Goal: Task Accomplishment & Management: Manage account settings

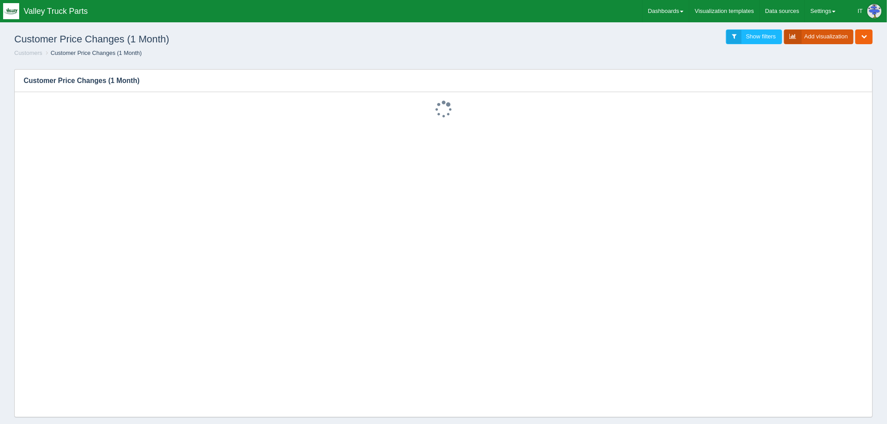
click at [819, 34] on link "Add visualization" at bounding box center [819, 36] width 70 height 15
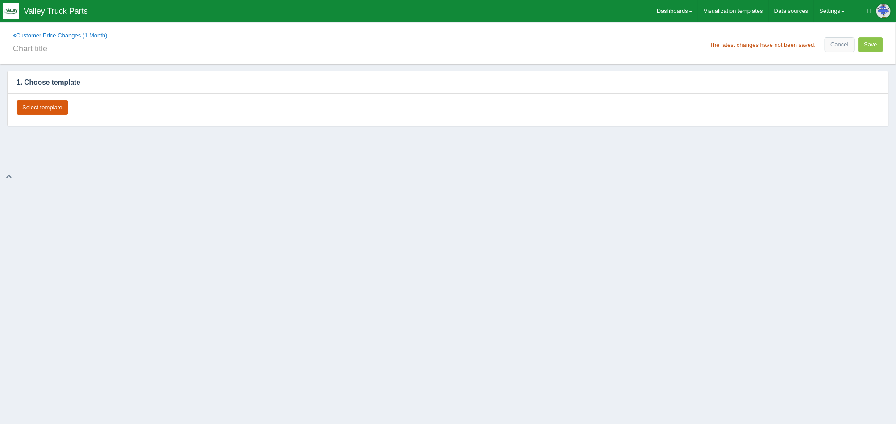
click at [39, 104] on button "Select template" at bounding box center [43, 107] width 52 height 15
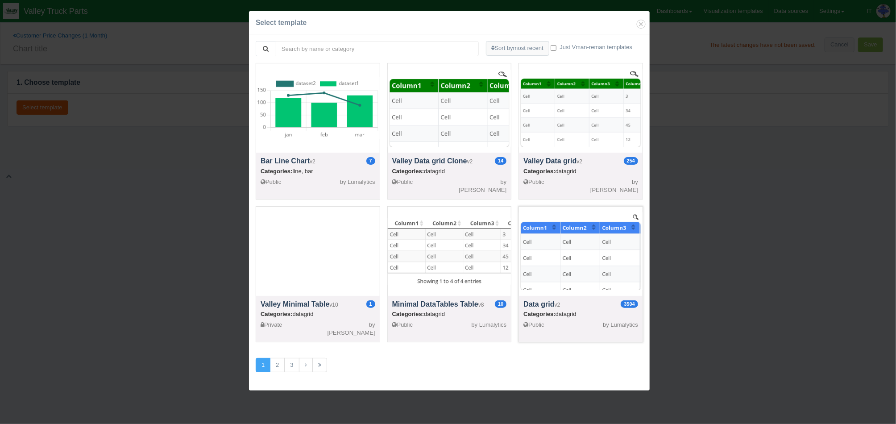
click at [548, 247] on div at bounding box center [581, 251] width 124 height 89
select select "string"
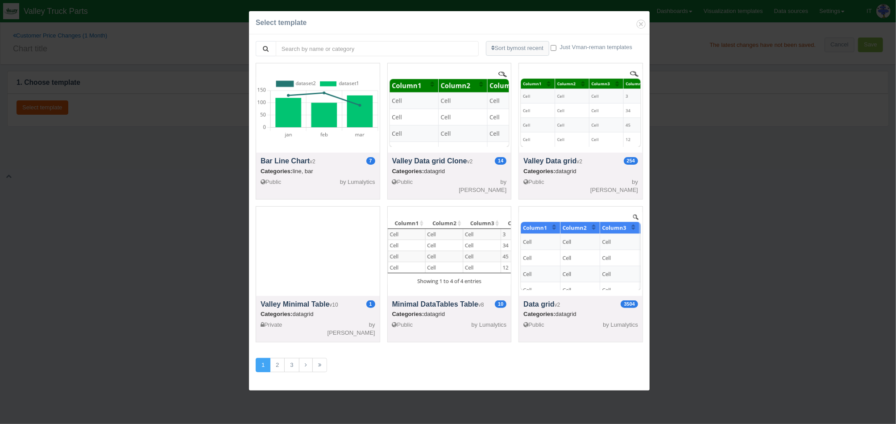
select select "string"
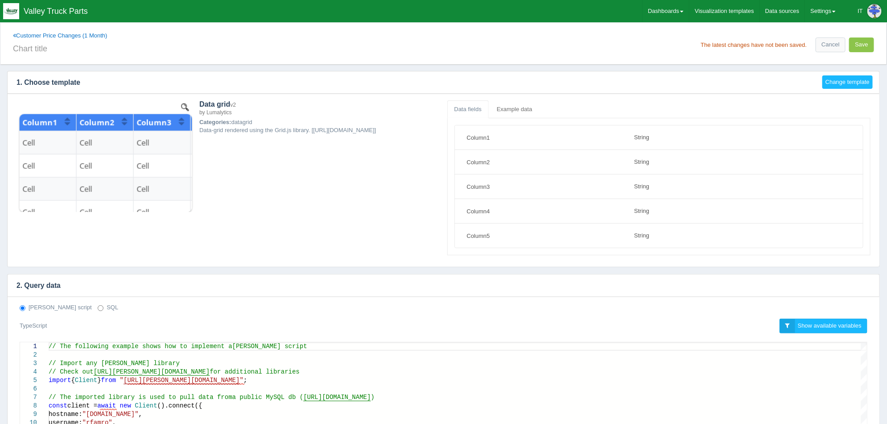
click at [98, 311] on label "SQL" at bounding box center [108, 307] width 21 height 8
click at [98, 311] on input "SQL" at bounding box center [101, 308] width 6 height 6
radio input "true"
radio input "false"
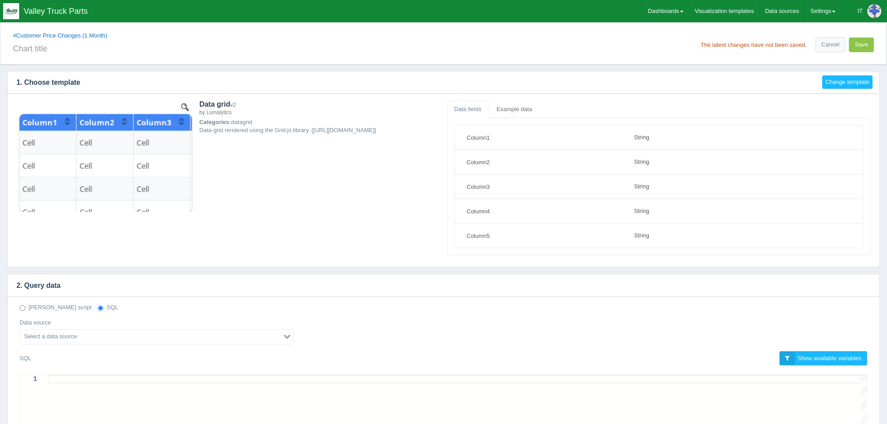
click at [72, 335] on input "Search for option" at bounding box center [151, 336] width 261 height 11
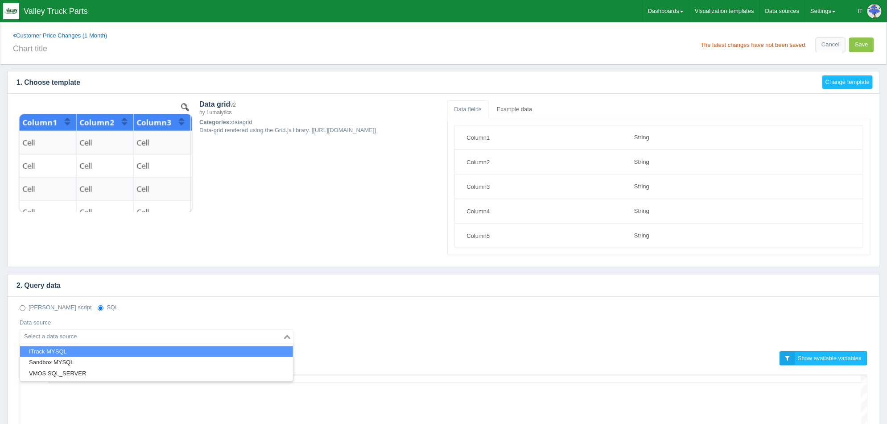
click at [63, 353] on li "ITrack MYSQL" at bounding box center [156, 351] width 273 height 11
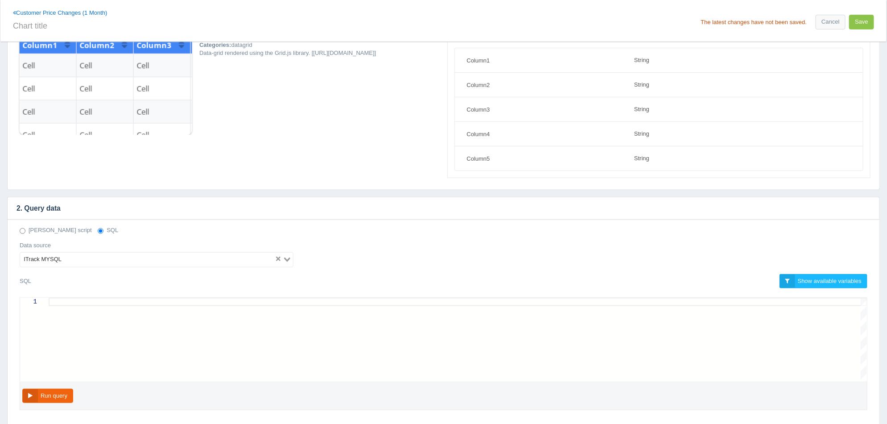
scroll to position [223, 0]
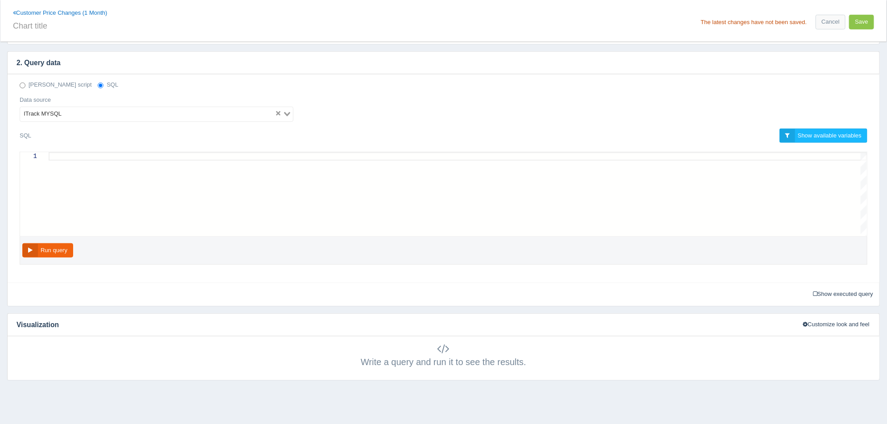
click at [197, 186] on div at bounding box center [458, 194] width 819 height 84
paste textarea "SELECT `company` , `name` , `type` , `active` FROM `itrackenterprise`.`customer…"
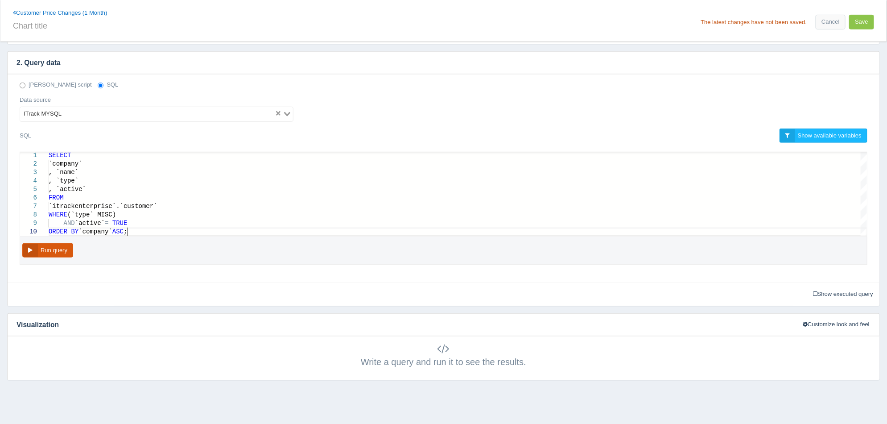
click at [67, 249] on button "Run query" at bounding box center [47, 250] width 51 height 15
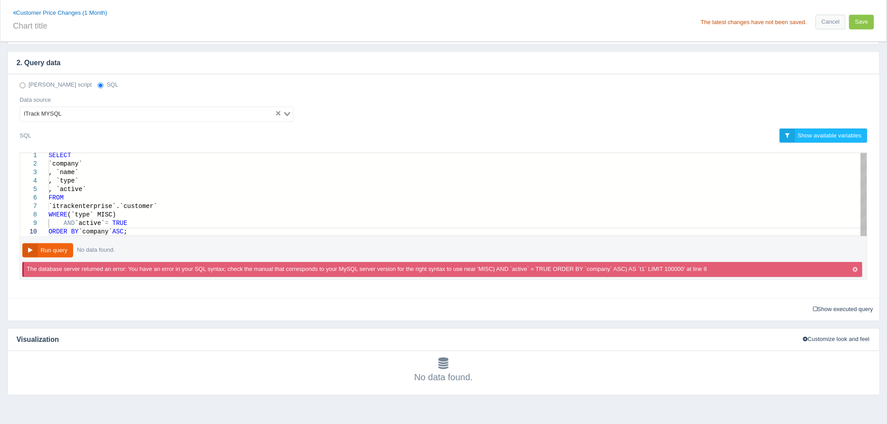
click at [122, 224] on div "`type` = MISC" at bounding box center [458, 223] width 819 height 8
click at [61, 245] on button "Run query" at bounding box center [47, 250] width 51 height 15
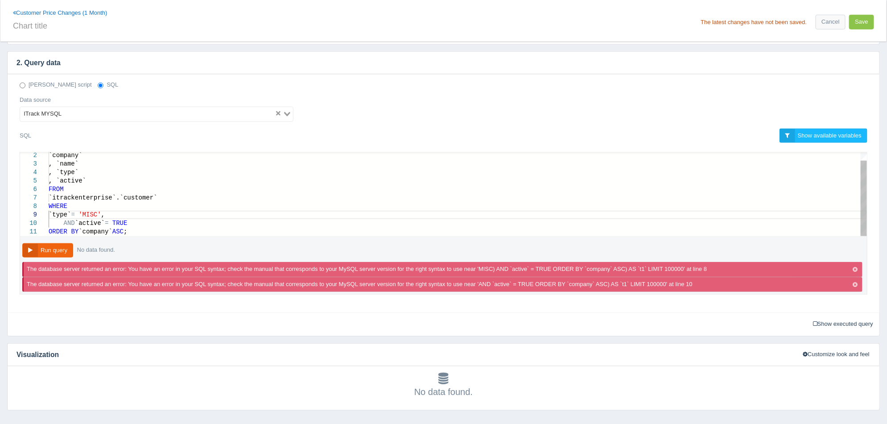
click at [133, 224] on div "AND `active` = TRUE" at bounding box center [458, 223] width 819 height 8
click at [60, 253] on button "Run query" at bounding box center [47, 250] width 51 height 15
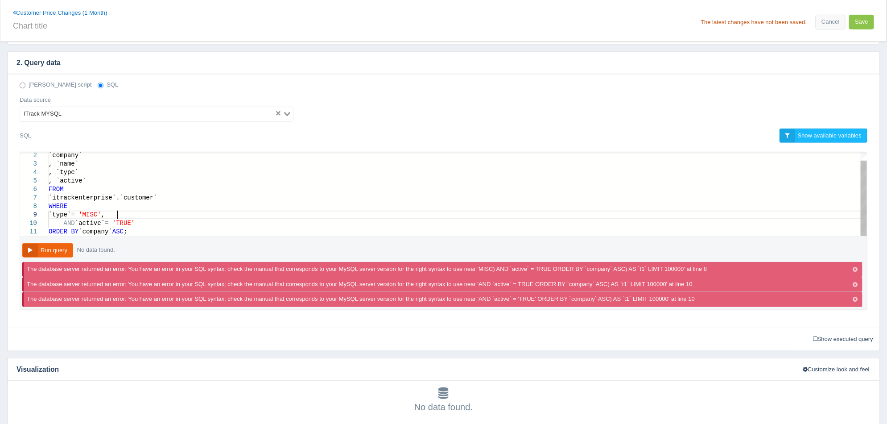
click at [153, 215] on div "`type` = 'MISC' ," at bounding box center [458, 215] width 819 height 8
click at [64, 248] on button "Run query" at bounding box center [47, 250] width 51 height 15
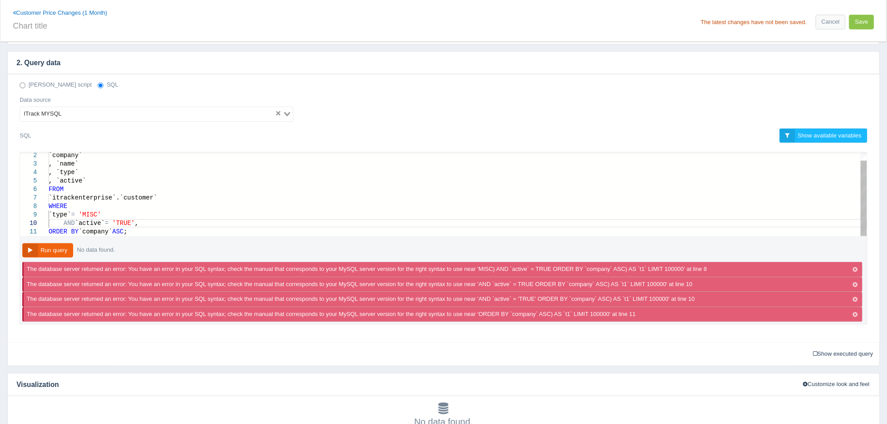
scroll to position [77, 88]
click at [153, 225] on div "AND `active` = 'TRUE' ," at bounding box center [458, 223] width 819 height 8
click at [153, 214] on div "AND `active` = 'TRUE' ," at bounding box center [458, 215] width 819 height 8
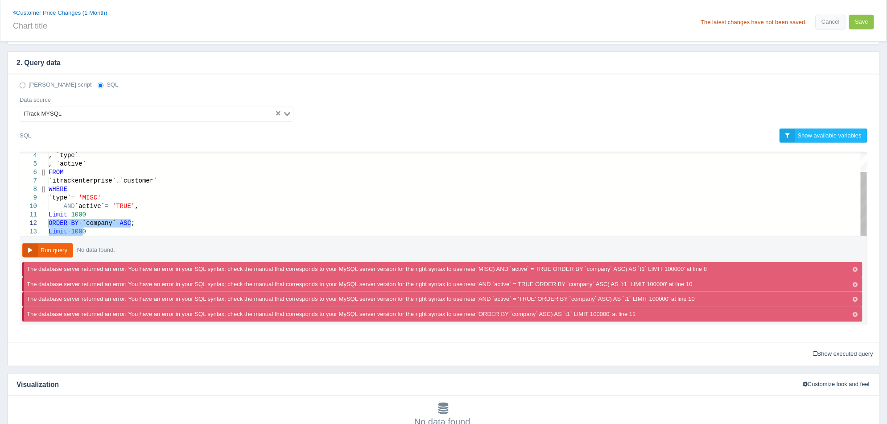
drag, startPoint x: 89, startPoint y: 232, endPoint x: 25, endPoint y: 227, distance: 64.5
drag, startPoint x: 79, startPoint y: 234, endPoint x: 45, endPoint y: 232, distance: 34.8
click at [46, 248] on button "Run query" at bounding box center [47, 250] width 51 height 15
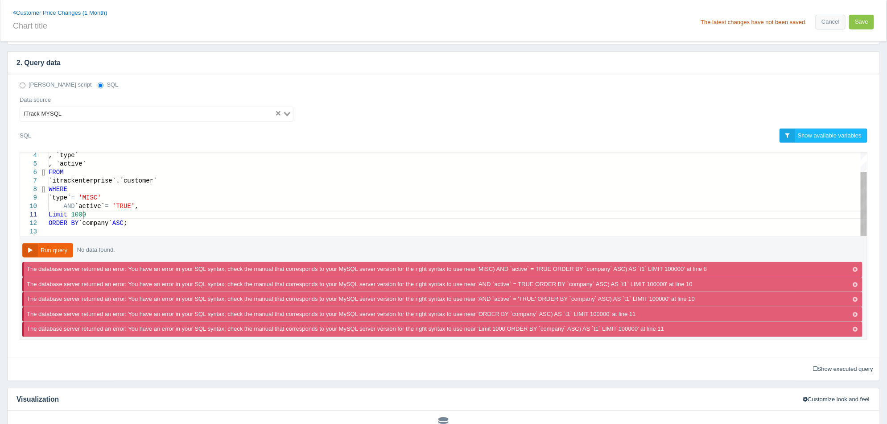
scroll to position [7, 0]
drag, startPoint x: 98, startPoint y: 216, endPoint x: 45, endPoint y: 215, distance: 53.1
click at [57, 234] on div at bounding box center [458, 232] width 819 height 8
paste textarea "Limit 1000"
click at [54, 246] on button "Run query" at bounding box center [47, 250] width 51 height 15
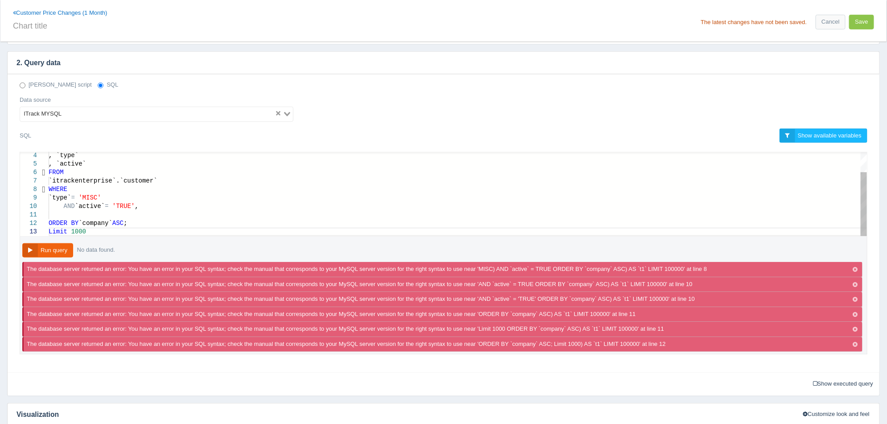
scroll to position [7, 33]
click at [158, 223] on div "ORDER BY `company` ASC ;" at bounding box center [458, 223] width 819 height 8
click at [120, 234] on div "Limit 1000" at bounding box center [458, 232] width 819 height 8
click at [56, 240] on div "Run query No data found. The database server returned an error: You have an err…" at bounding box center [444, 295] width 848 height 118
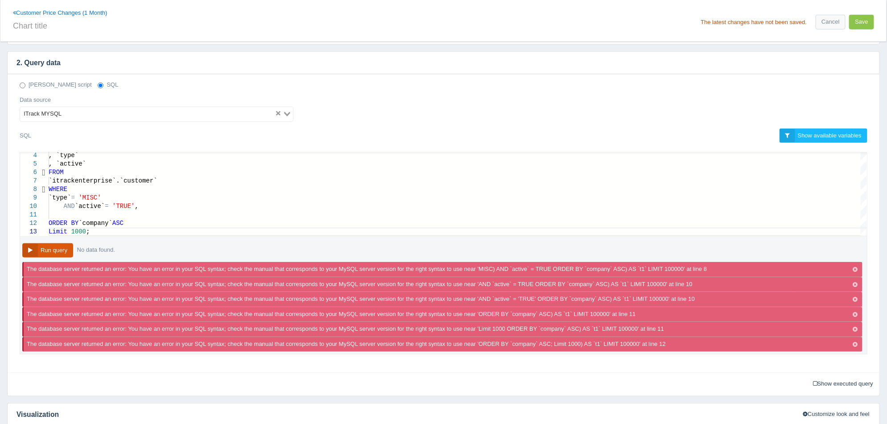
click at [56, 246] on button "Run query" at bounding box center [47, 250] width 51 height 15
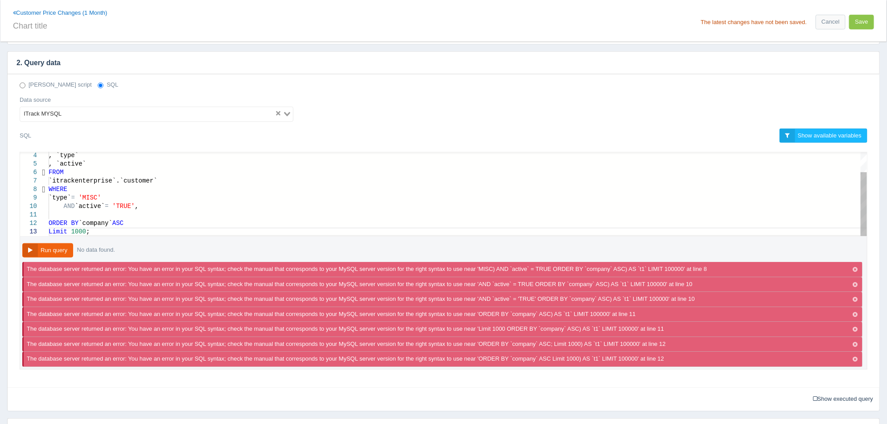
click at [150, 224] on div "ORDER BY `company` ASC" at bounding box center [458, 223] width 819 height 8
drag, startPoint x: 91, startPoint y: 234, endPoint x: 29, endPoint y: 237, distance: 63.0
click at [90, 234] on div "Limit 1000 ;" at bounding box center [458, 232] width 819 height 8
drag, startPoint x: 90, startPoint y: 234, endPoint x: 41, endPoint y: 228, distance: 49.8
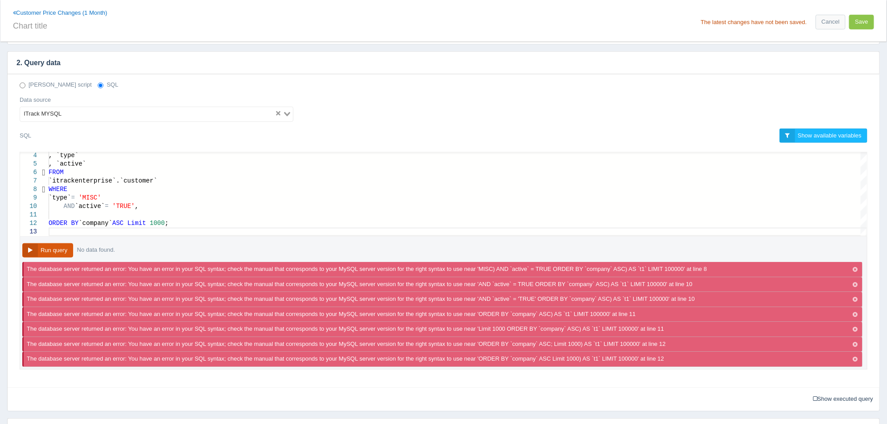
click at [54, 251] on button "Run query" at bounding box center [47, 250] width 51 height 15
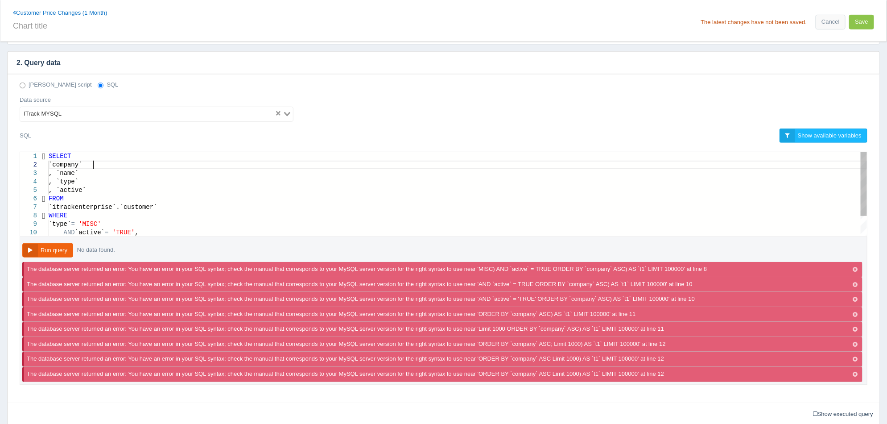
click at [135, 166] on div "`company`" at bounding box center [458, 165] width 819 height 8
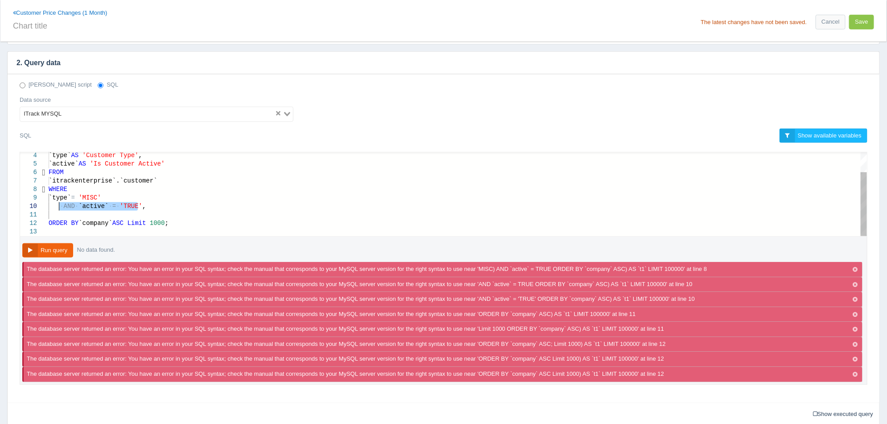
drag, startPoint x: 149, startPoint y: 207, endPoint x: 58, endPoint y: 206, distance: 91.0
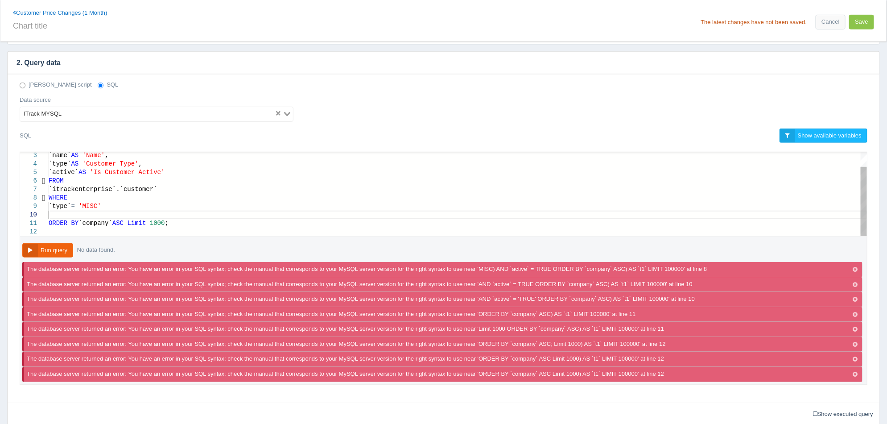
drag, startPoint x: 127, startPoint y: 214, endPoint x: 56, endPoint y: 214, distance: 71.4
click at [56, 214] on div at bounding box center [458, 215] width 819 height 8
drag, startPoint x: 170, startPoint y: 225, endPoint x: 127, endPoint y: 223, distance: 43.3
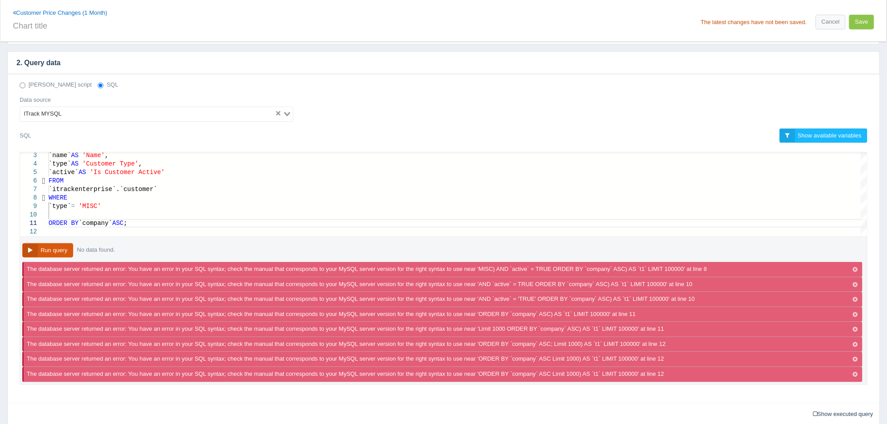
click at [68, 249] on button "Run query" at bounding box center [47, 250] width 51 height 15
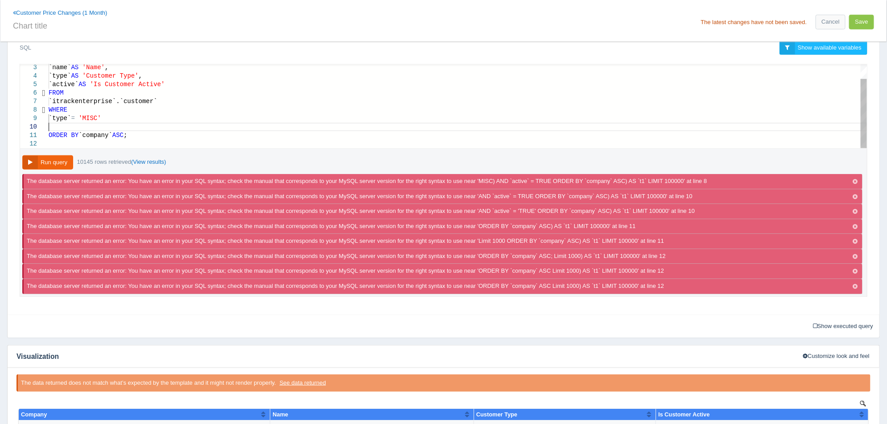
scroll to position [7, 78]
click at [56, 128] on div at bounding box center [458, 127] width 819 height 8
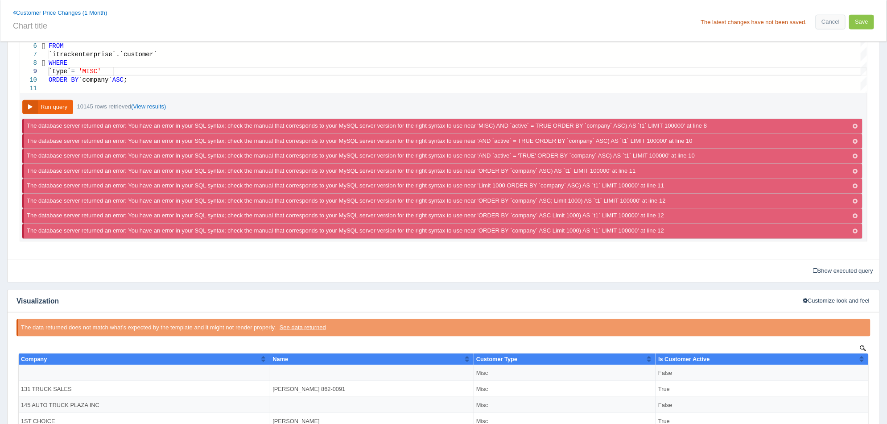
scroll to position [311, 0]
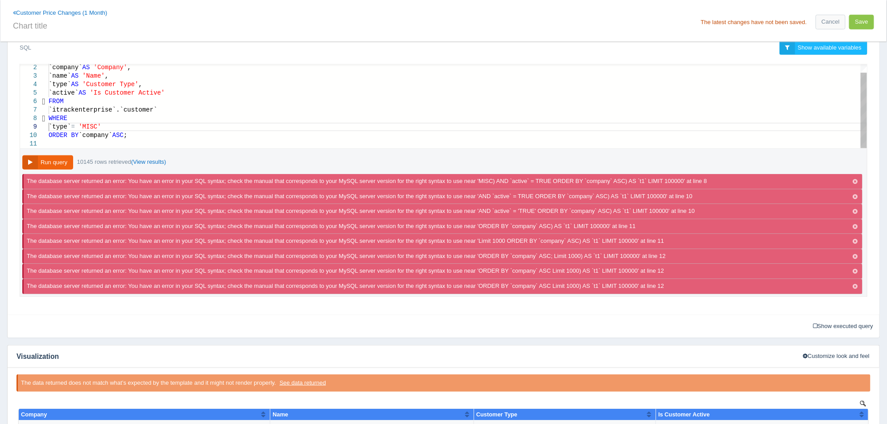
click at [141, 123] on div "`type` = 'MISC'" at bounding box center [458, 127] width 819 height 8
click at [856, 180] on icon "button" at bounding box center [855, 182] width 5 height 6
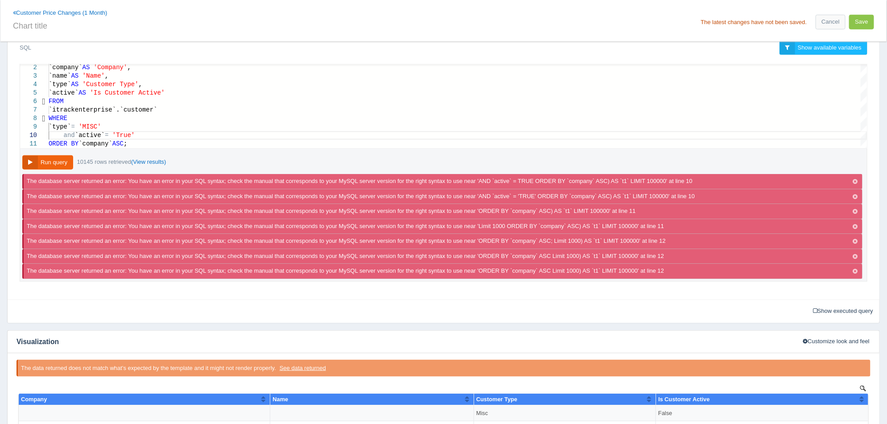
click at [856, 180] on icon "button" at bounding box center [855, 182] width 5 height 6
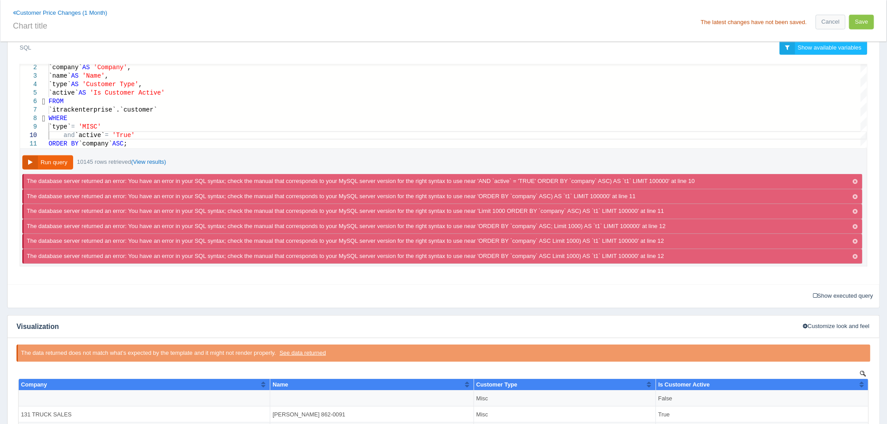
click at [856, 180] on icon "button" at bounding box center [855, 182] width 5 height 6
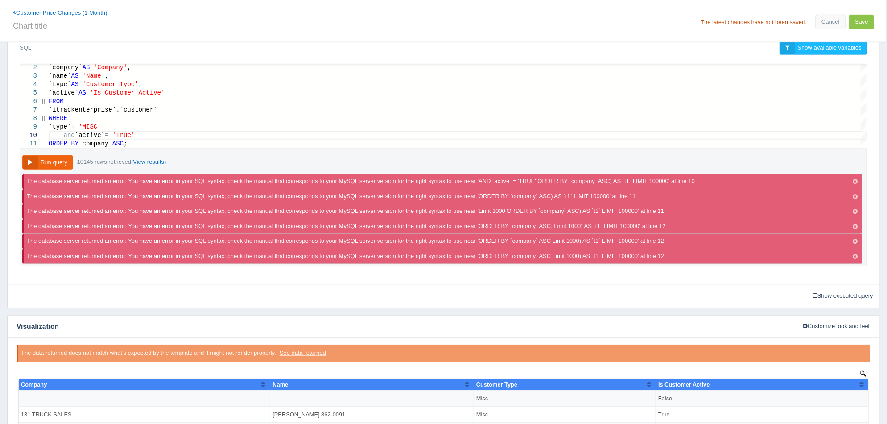
click at [856, 180] on icon "button" at bounding box center [855, 182] width 5 height 6
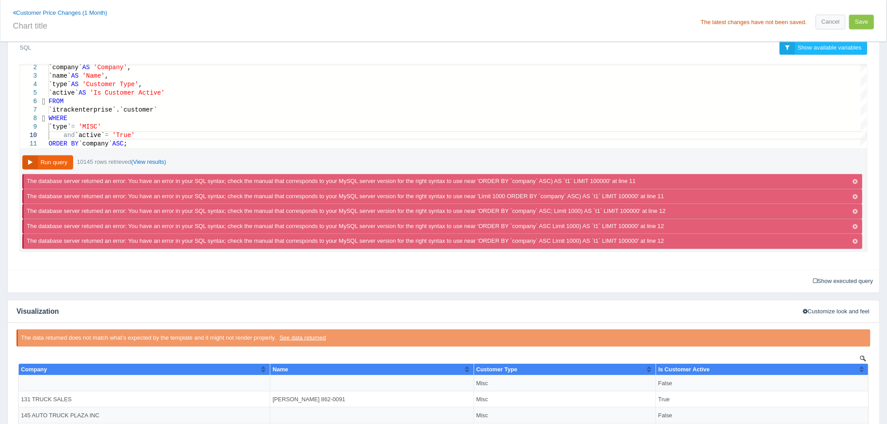
click at [856, 180] on icon "button" at bounding box center [855, 182] width 5 height 6
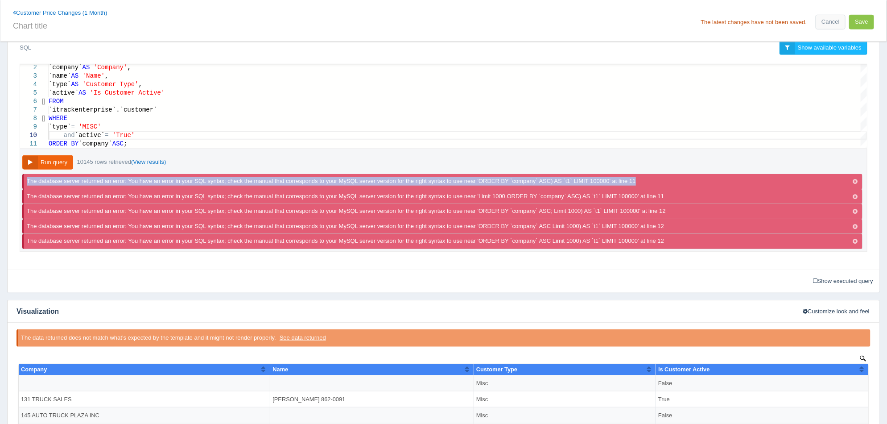
click at [856, 180] on div "The database server returned an error: You have an error in your SQL syntax; ch…" at bounding box center [442, 181] width 841 height 15
click at [856, 180] on icon "button" at bounding box center [855, 182] width 5 height 6
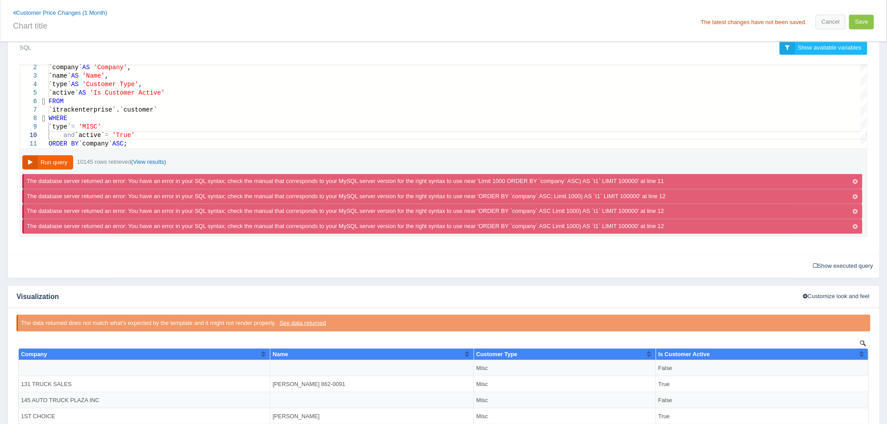
click at [856, 180] on icon "button" at bounding box center [855, 182] width 5 height 6
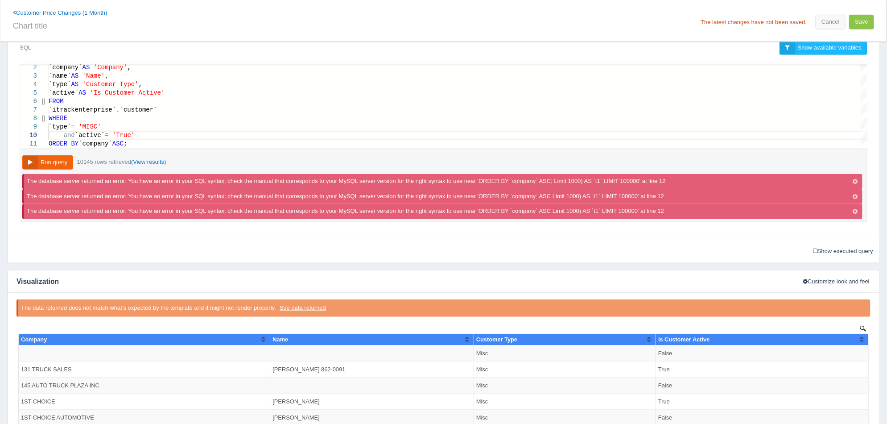
click at [856, 180] on icon "button" at bounding box center [855, 182] width 5 height 6
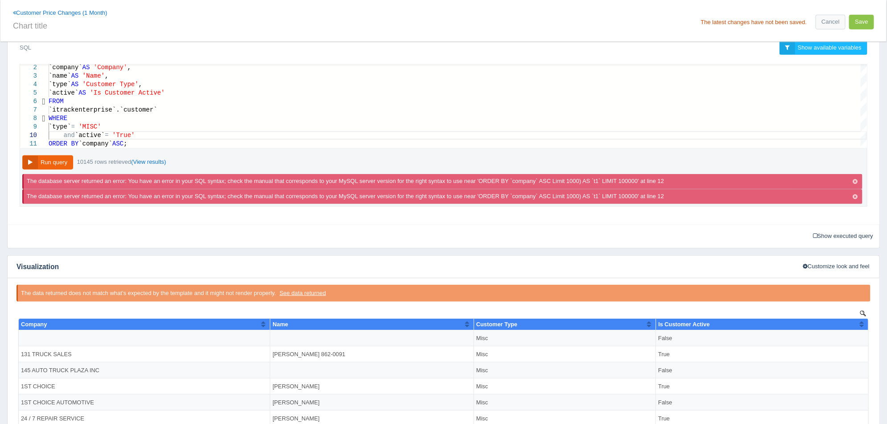
click at [856, 180] on icon "button" at bounding box center [855, 182] width 5 height 6
click at [856, 180] on div "The database server returned an error: You have an error in your SQL syntax; ch…" at bounding box center [442, 189] width 841 height 30
click at [856, 180] on icon "button" at bounding box center [855, 182] width 5 height 6
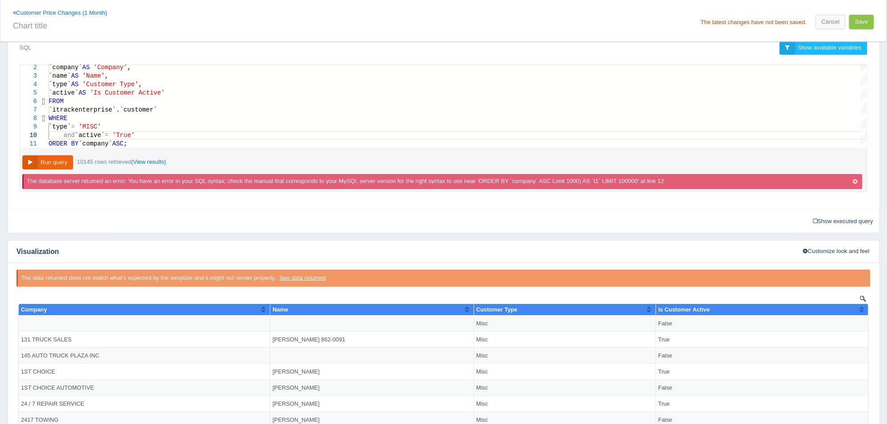
click at [856, 180] on icon "button" at bounding box center [855, 182] width 5 height 6
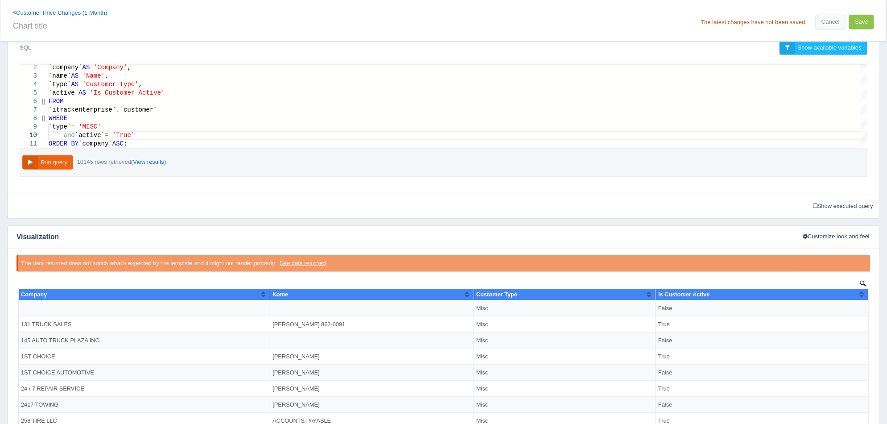
click at [856, 180] on icon "button" at bounding box center [855, 182] width 5 height 6
click at [54, 159] on button "Run query" at bounding box center [47, 162] width 51 height 15
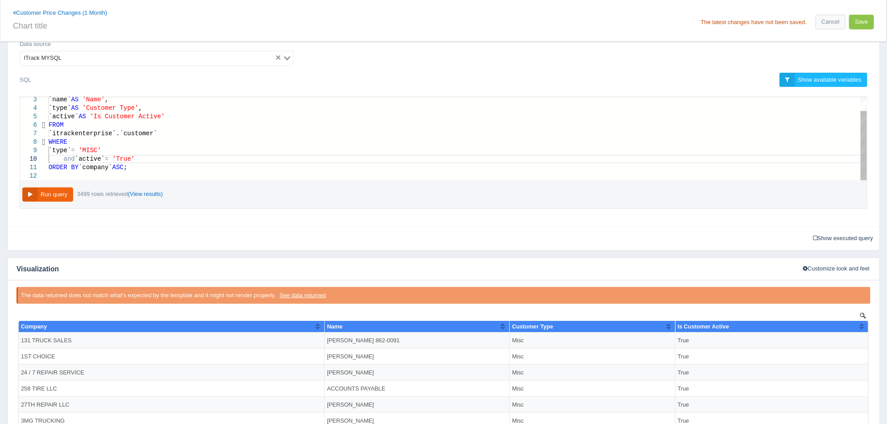
scroll to position [16, 78]
type textarea "SELECT `company` AS 'Company', `name` AS 'Name', `type` AS 'Customer Type', `ac…"
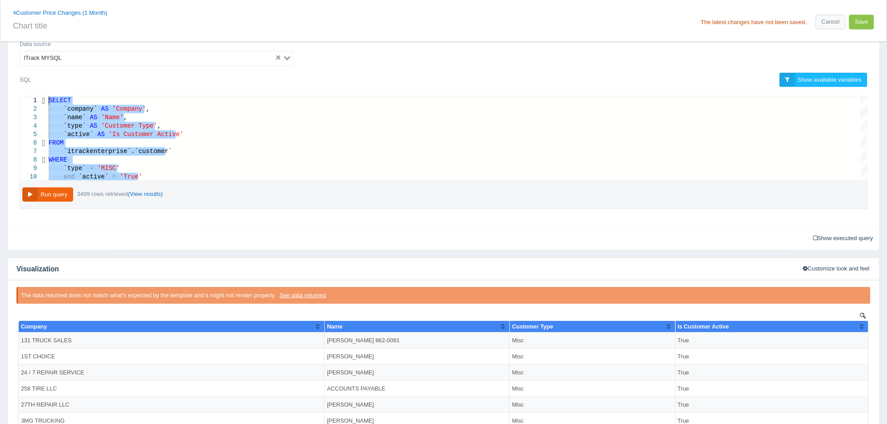
drag, startPoint x: 153, startPoint y: 172, endPoint x: 14, endPoint y: 74, distance: 170.1
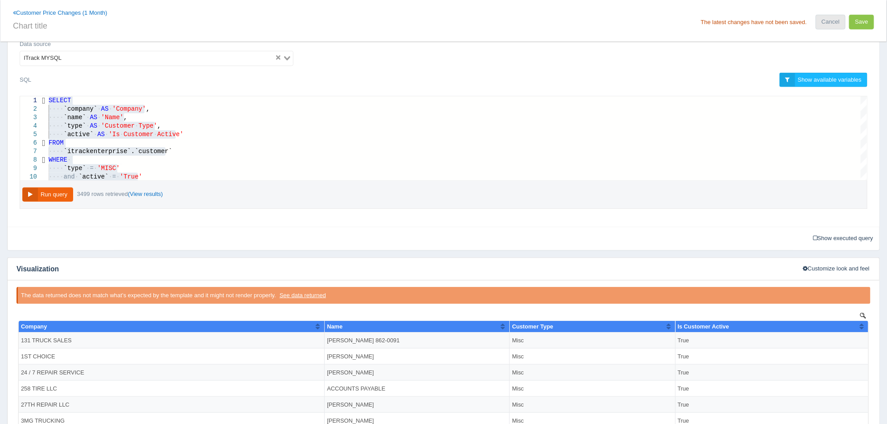
click at [835, 21] on link "Cancel" at bounding box center [830, 22] width 29 height 15
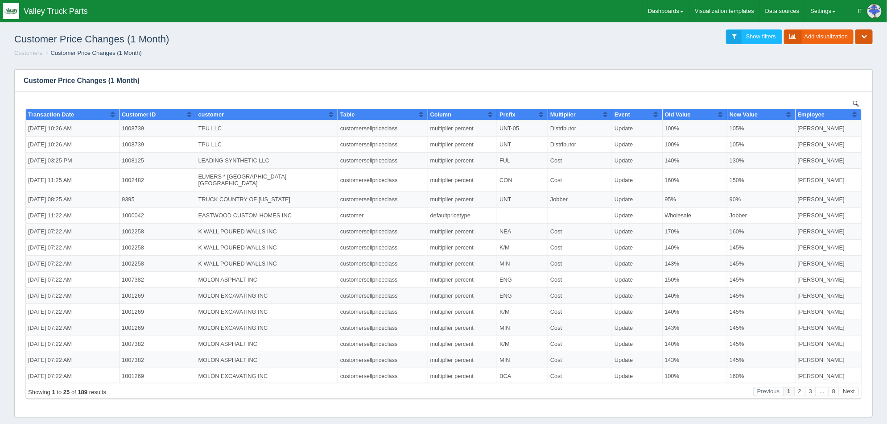
click at [868, 39] on button "button" at bounding box center [864, 36] width 17 height 15
click at [670, 13] on link "Dashboards" at bounding box center [666, 11] width 46 height 22
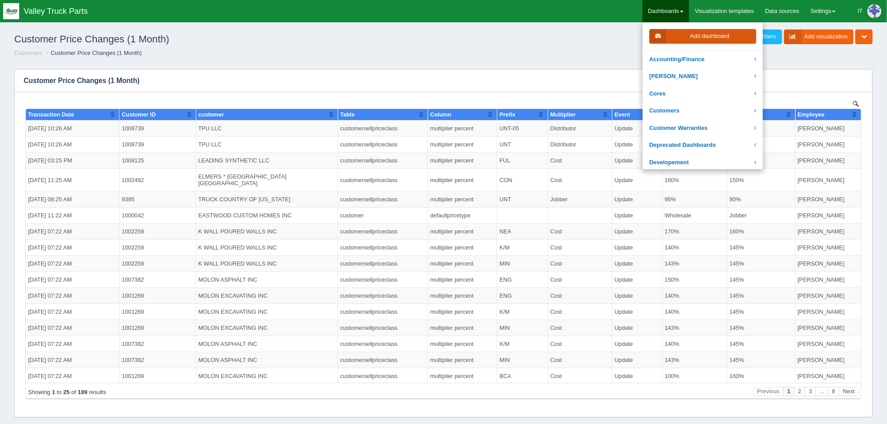
click at [687, 36] on link "Add dashboard" at bounding box center [703, 36] width 107 height 15
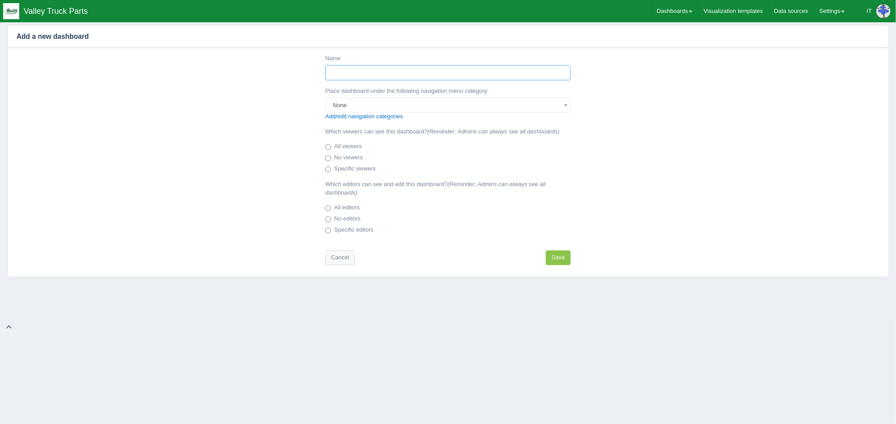
click at [338, 74] on input "Name" at bounding box center [447, 72] width 245 height 15
type input "Customer Types and Active (T/F)"
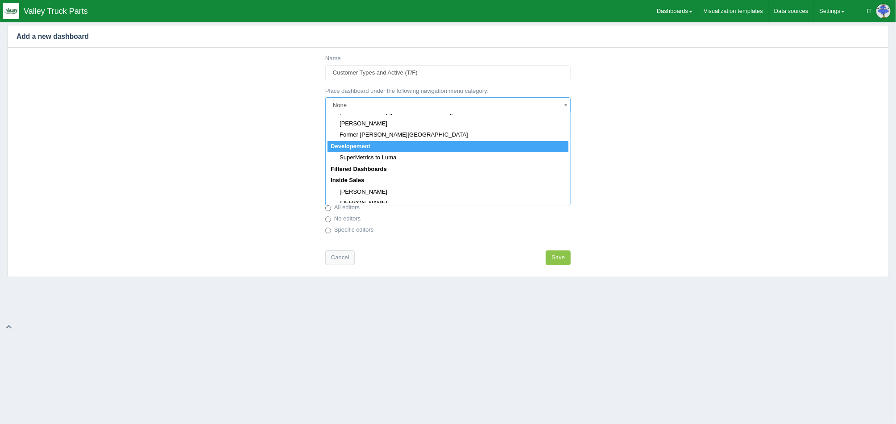
scroll to position [0, 3]
select select "152"
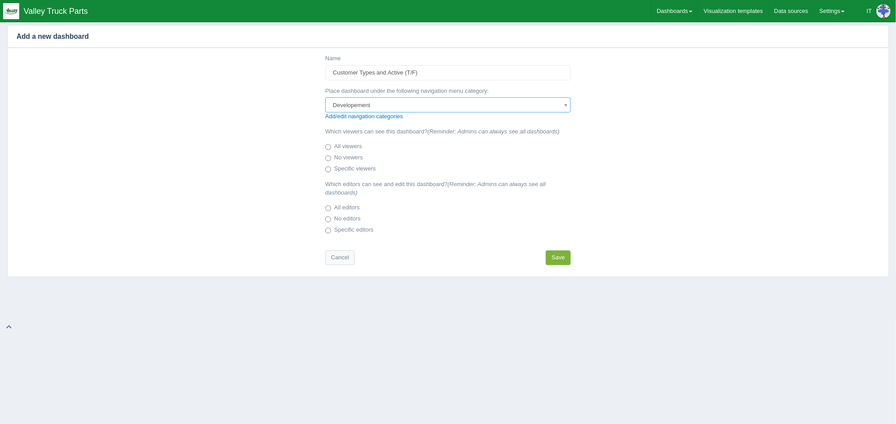
click at [567, 257] on button "Save" at bounding box center [558, 257] width 25 height 15
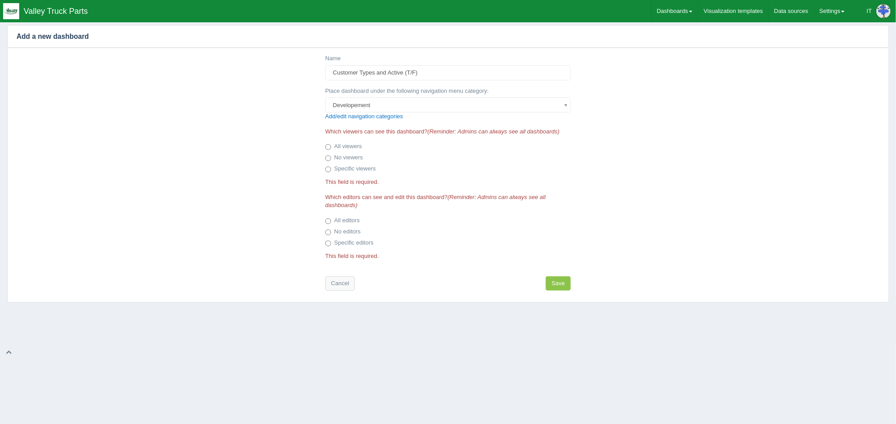
click at [343, 158] on label "No viewers" at bounding box center [343, 157] width 37 height 9
click at [331, 158] on input "No viewers" at bounding box center [328, 158] width 6 height 6
radio input "true"
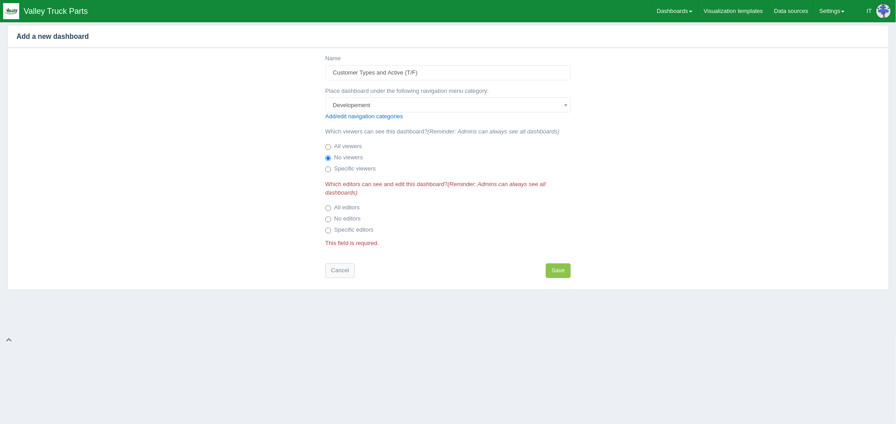
click at [348, 220] on label "No editors" at bounding box center [342, 219] width 35 height 9
click at [331, 220] on input "No editors" at bounding box center [328, 219] width 6 height 6
radio input "true"
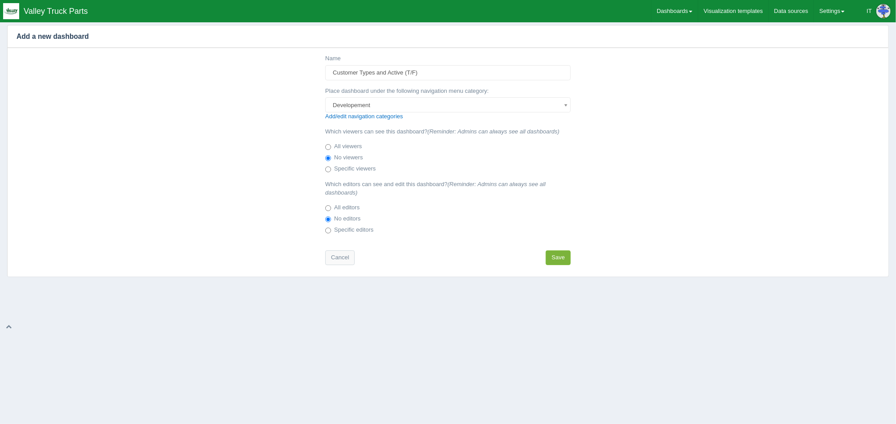
click at [556, 260] on button "Save" at bounding box center [558, 257] width 25 height 15
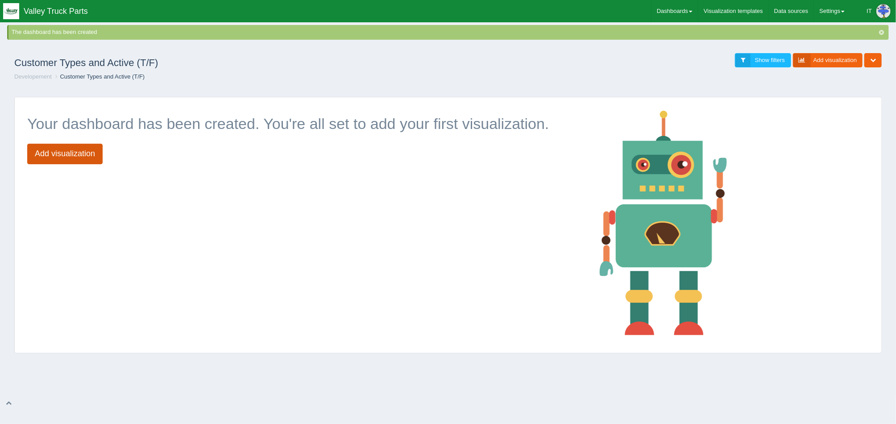
click at [93, 157] on link "Add visualization" at bounding box center [64, 154] width 75 height 21
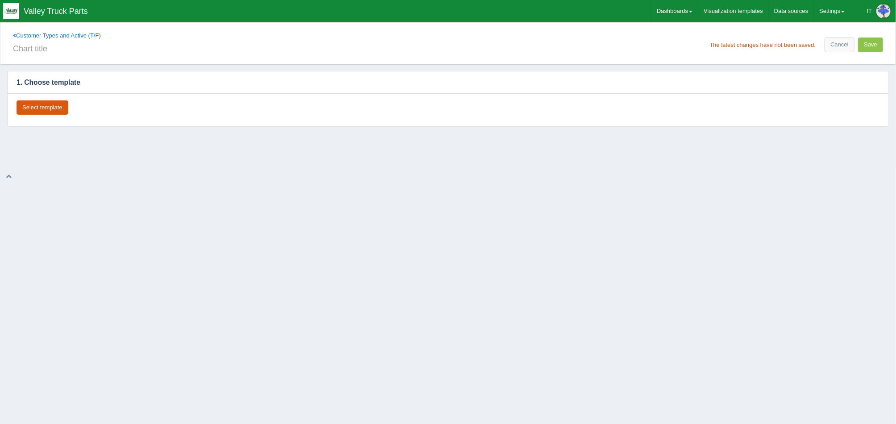
click at [56, 107] on button "Select template" at bounding box center [43, 107] width 52 height 15
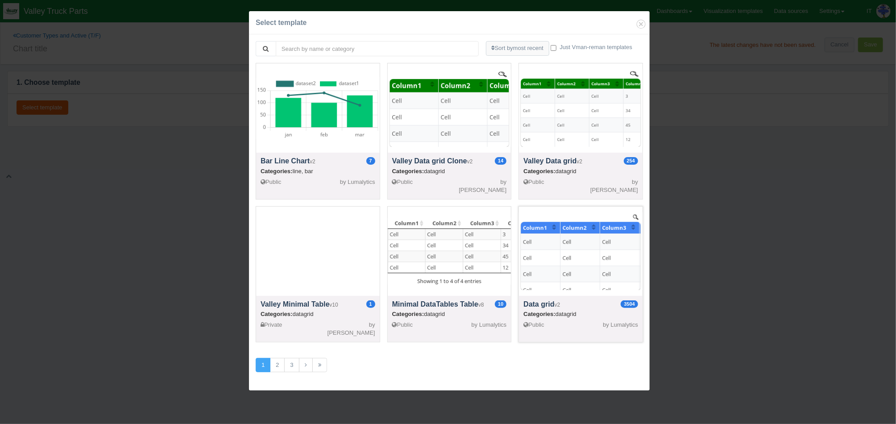
click at [580, 273] on div at bounding box center [581, 251] width 124 height 89
select select "string"
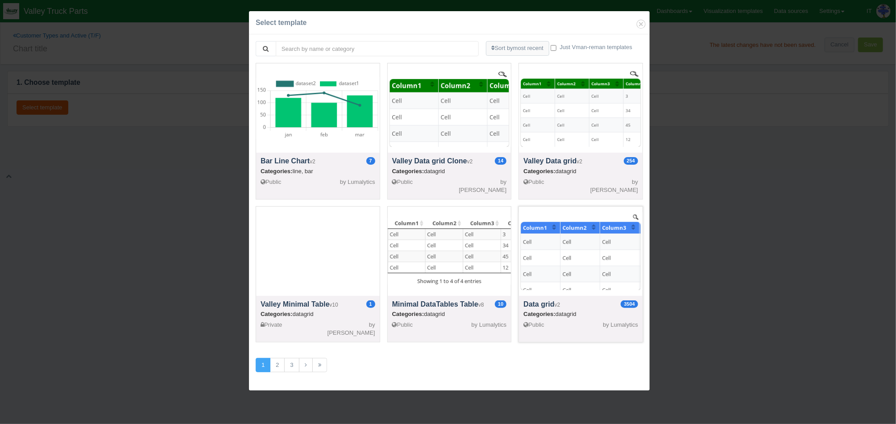
select select "string"
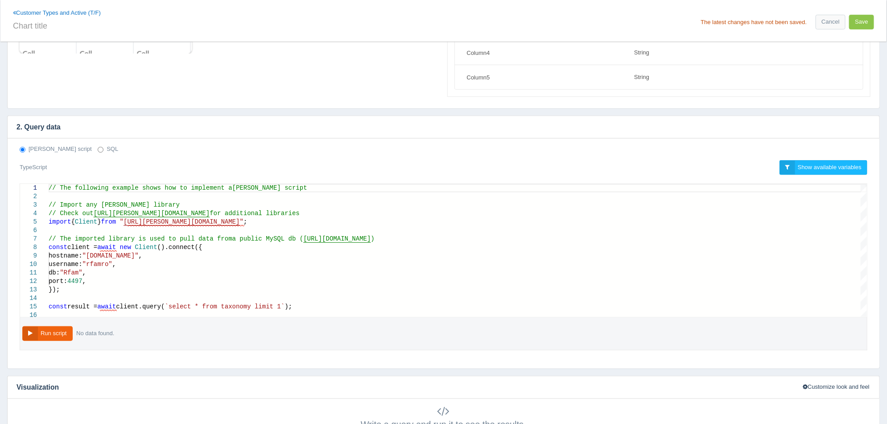
scroll to position [167, 0]
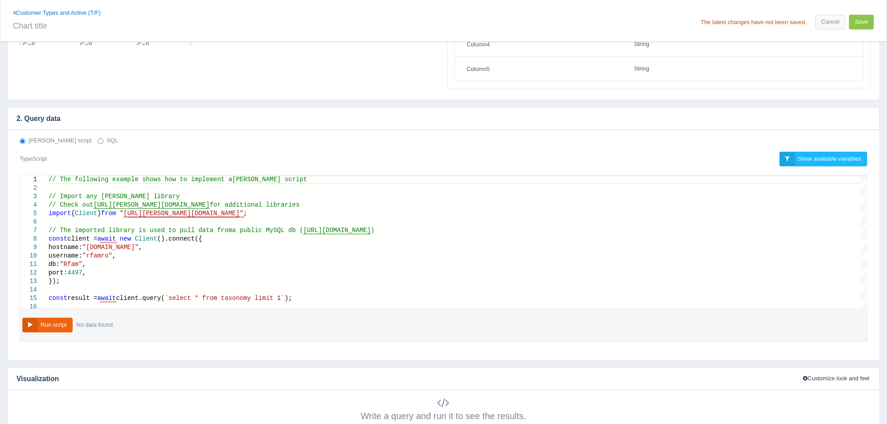
click at [98, 140] on label "SQL" at bounding box center [108, 141] width 21 height 8
click at [98, 140] on input "SQL" at bounding box center [101, 141] width 6 height 6
radio input "true"
radio input "false"
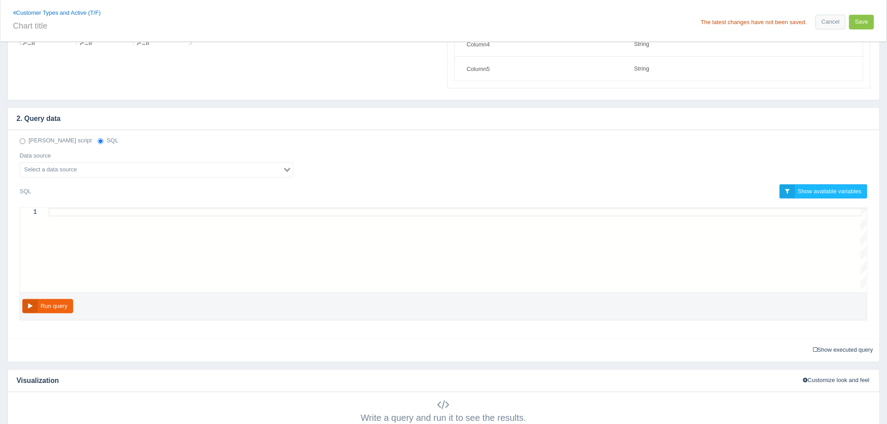
click at [87, 175] on div "Loading..." at bounding box center [157, 169] width 274 height 15
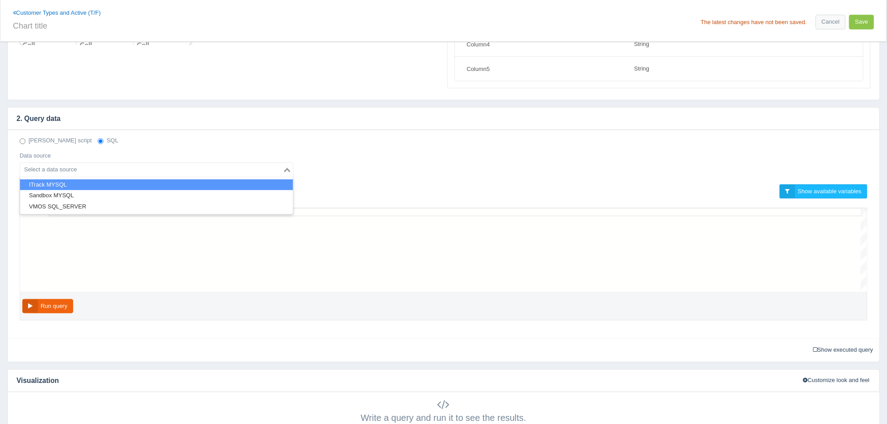
click at [99, 186] on li "ITrack MYSQL" at bounding box center [156, 184] width 273 height 11
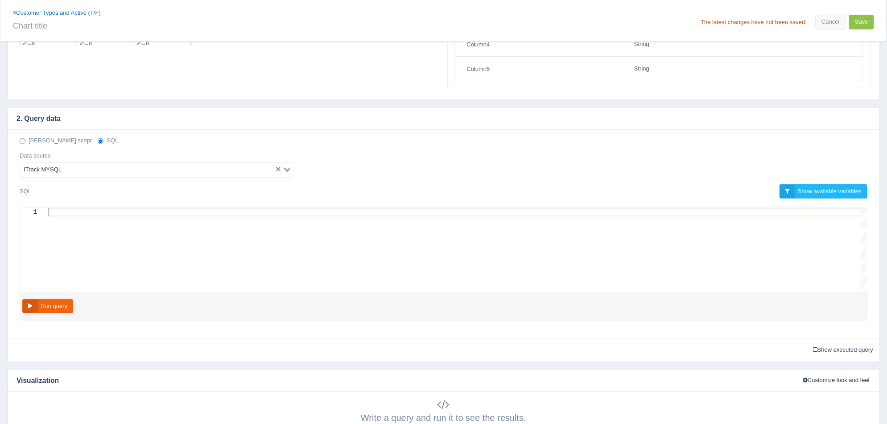
click at [164, 214] on div at bounding box center [458, 212] width 819 height 8
paste textarea "ORDER BY `company` ASC;"
type textarea "ORDER BY `company` ASC;"
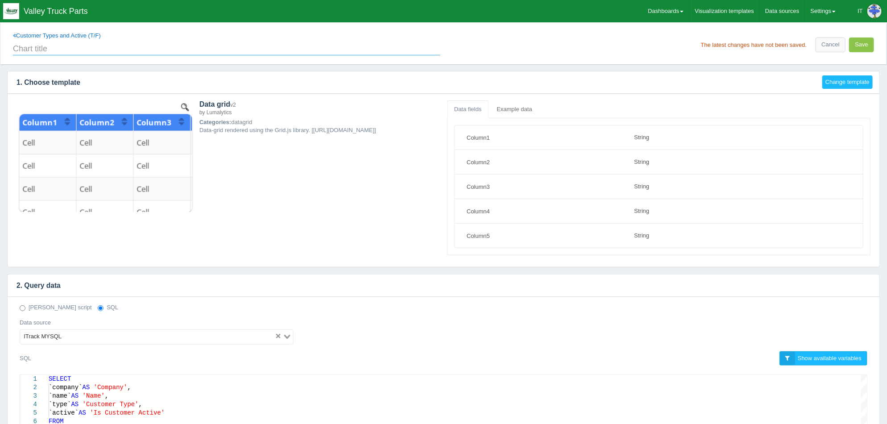
click at [65, 52] on input "text" at bounding box center [226, 47] width 427 height 15
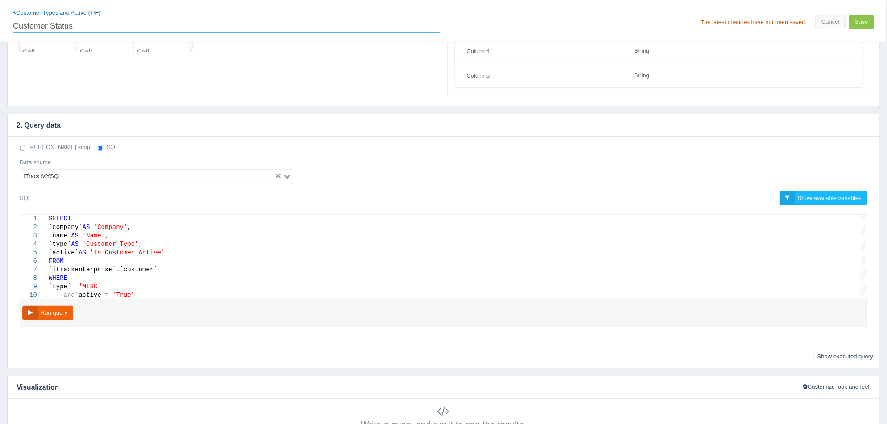
scroll to position [167, 0]
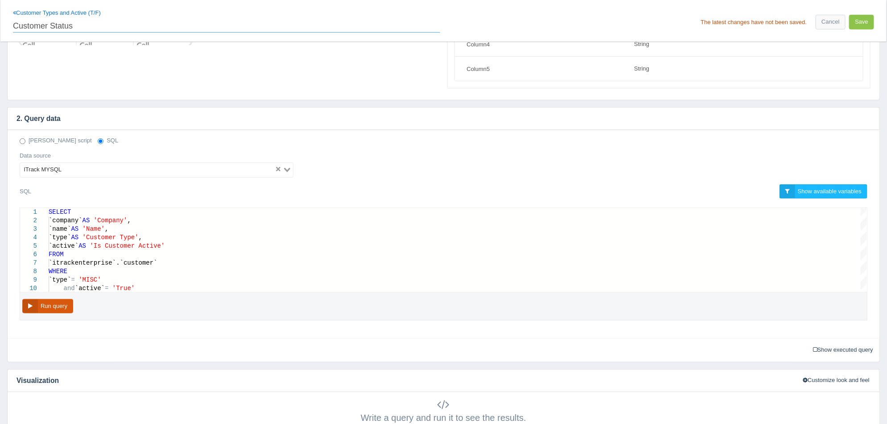
type input "Customer Status"
click at [60, 305] on button "Run query" at bounding box center [47, 306] width 51 height 15
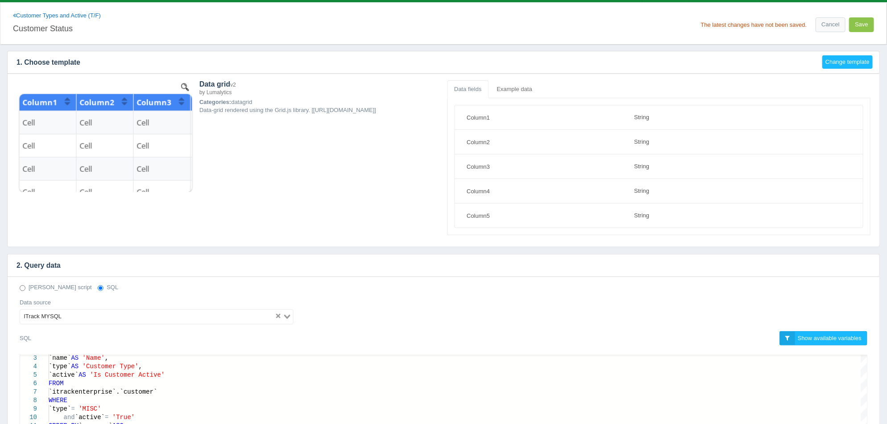
scroll to position [0, 0]
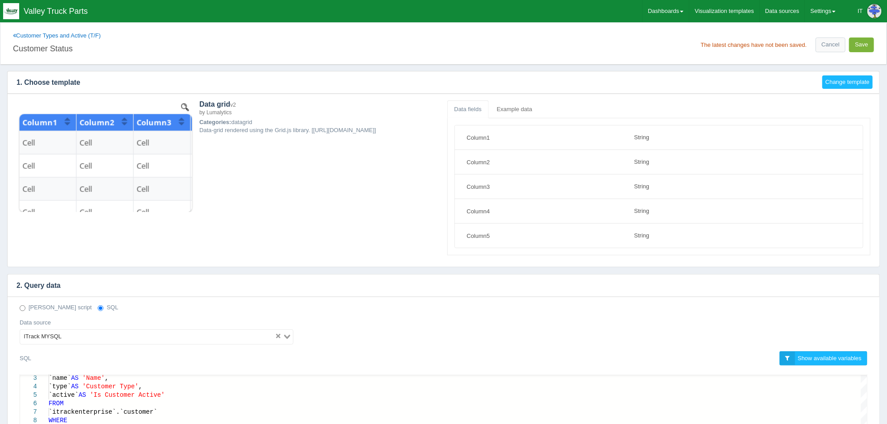
click at [868, 47] on button "Save" at bounding box center [861, 44] width 25 height 15
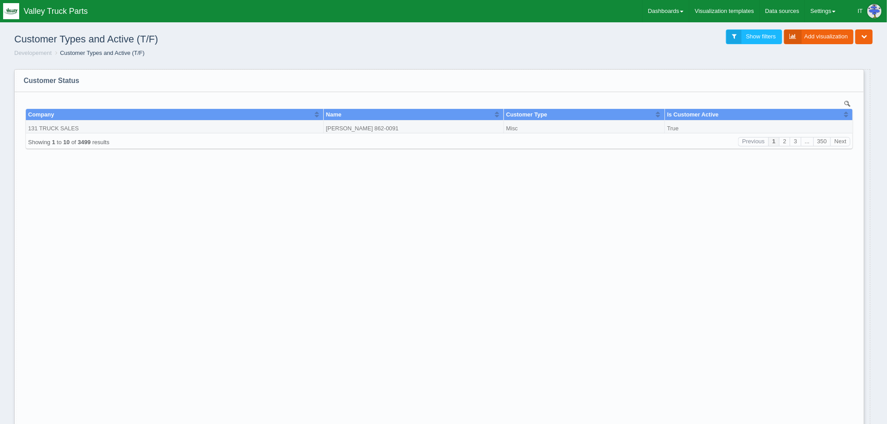
drag, startPoint x: 437, startPoint y: 162, endPoint x: 859, endPoint y: 427, distance: 498.9
click at [859, 423] on html "Toggle navigation Valley Truck Parts IT Edit Profile Logout Dashboards Add dash…" at bounding box center [443, 251] width 887 height 503
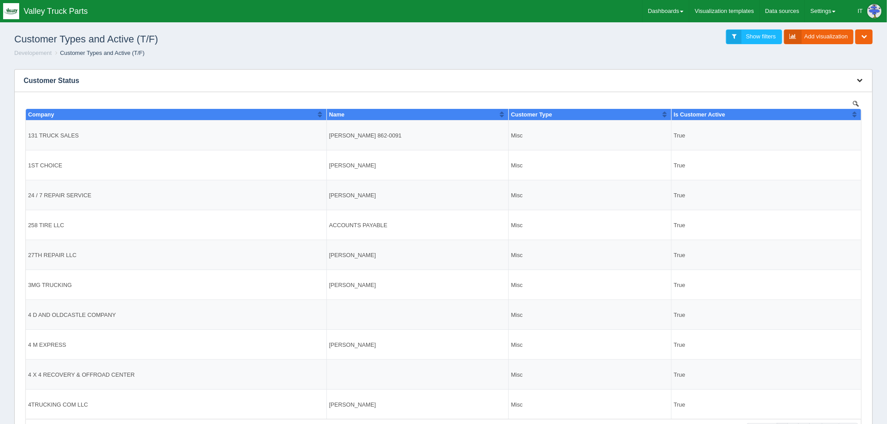
click at [862, 79] on icon "button" at bounding box center [860, 80] width 6 height 6
click at [837, 123] on link "Download CSV" at bounding box center [830, 127] width 71 height 13
click at [539, 34] on div "Customer Types and Active (T/F) Show filters Add visualization Edit dashboard C…" at bounding box center [443, 37] width 873 height 24
click at [536, 47] on div "Customer Types and Active (T/F) Show filters Add visualization Edit dashboard C…" at bounding box center [443, 37] width 873 height 24
click at [870, 40] on button "button" at bounding box center [864, 36] width 17 height 15
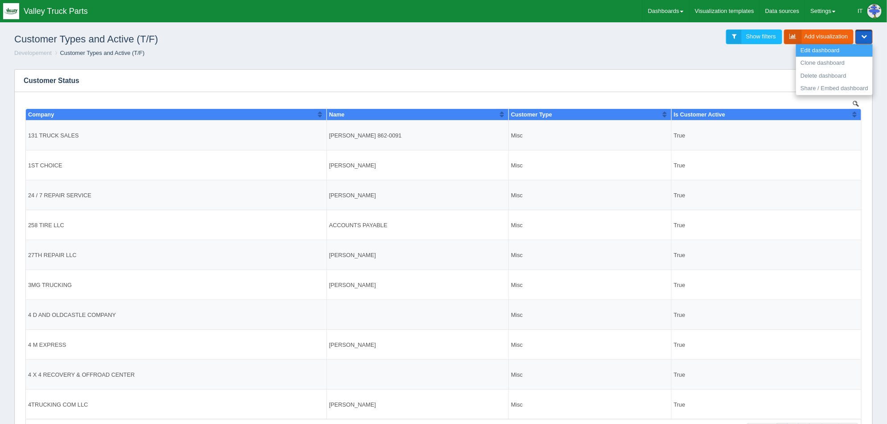
click at [851, 51] on link "Edit dashboard" at bounding box center [834, 50] width 77 height 13
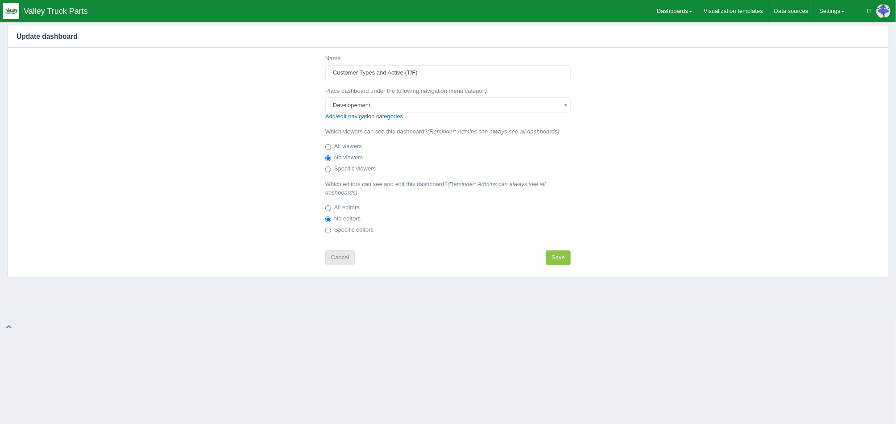
click at [339, 260] on link "Cancel" at bounding box center [339, 257] width 29 height 15
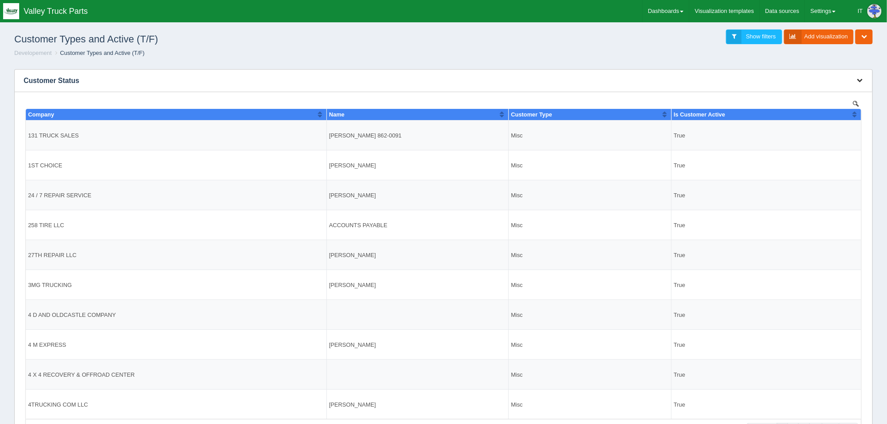
click at [858, 83] on icon "button" at bounding box center [860, 80] width 6 height 6
click at [841, 93] on link "Edit chart" at bounding box center [830, 93] width 71 height 13
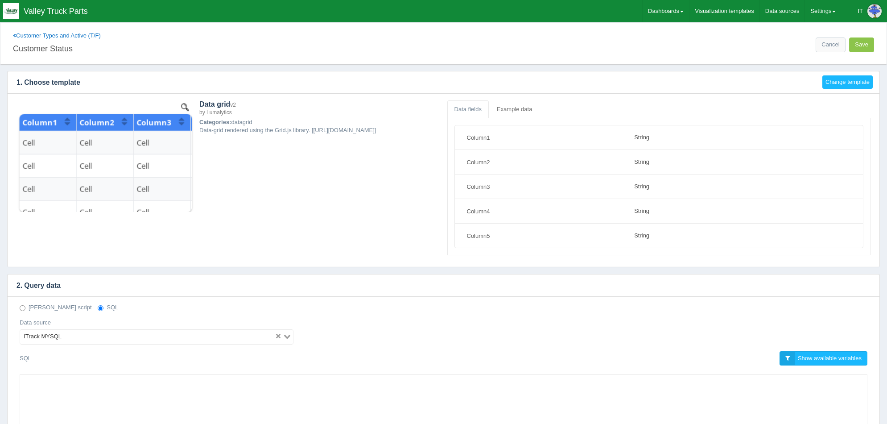
select select "string"
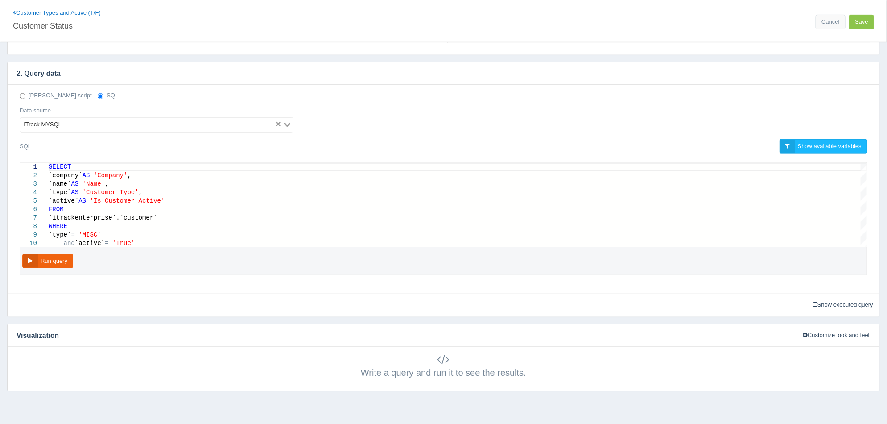
scroll to position [223, 0]
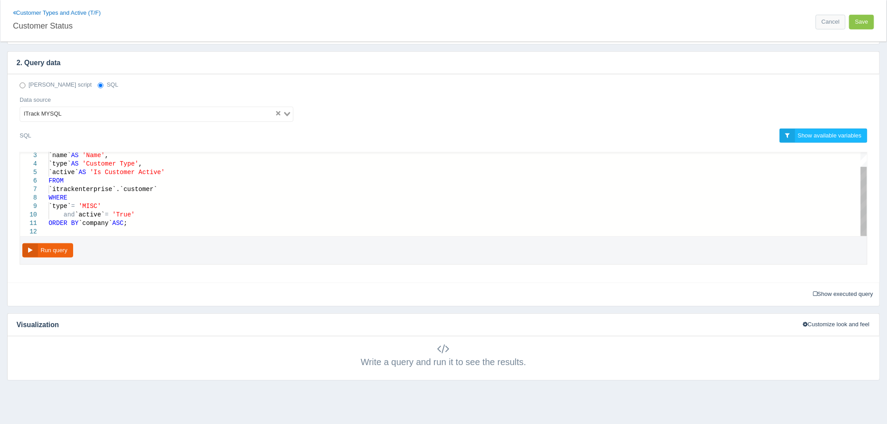
click at [101, 205] on span "'MISC'" at bounding box center [90, 206] width 22 height 7
type textarea "SELECT `company` AS 'Company', `name` AS 'Name', `type` AS 'Customer Type', `ac…"
click at [67, 249] on button "Run query" at bounding box center [47, 250] width 51 height 15
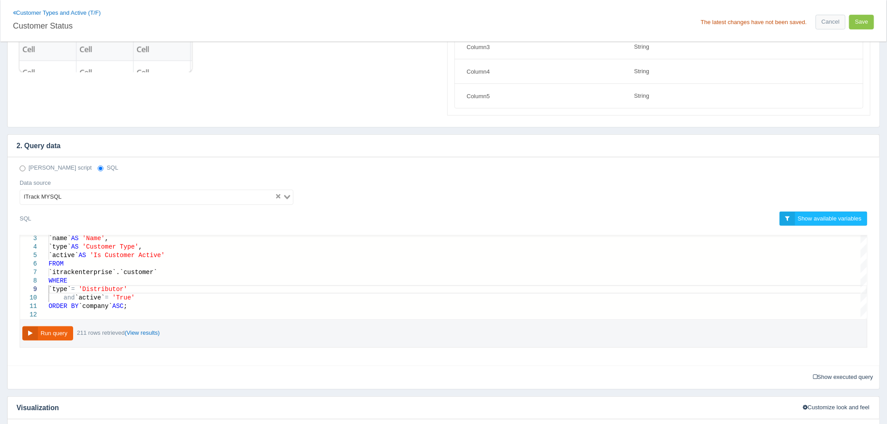
scroll to position [135, 0]
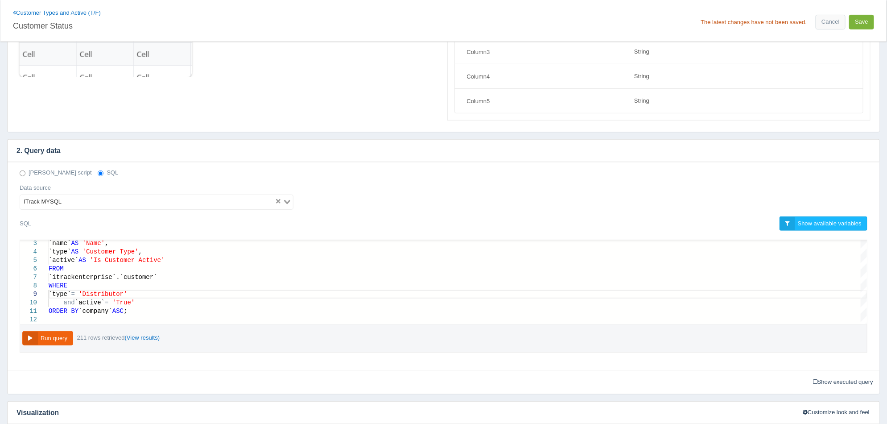
click at [863, 23] on button "Save" at bounding box center [861, 22] width 25 height 15
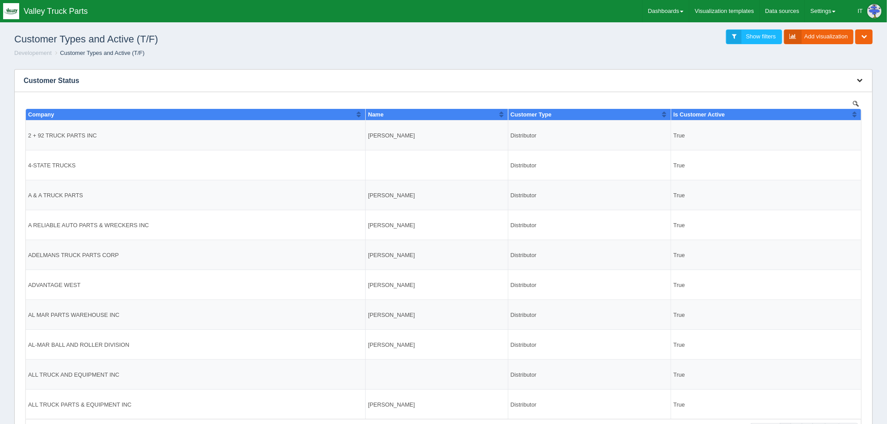
click at [860, 79] on icon "button" at bounding box center [860, 80] width 6 height 6
click at [838, 92] on link "Edit chart" at bounding box center [830, 93] width 71 height 13
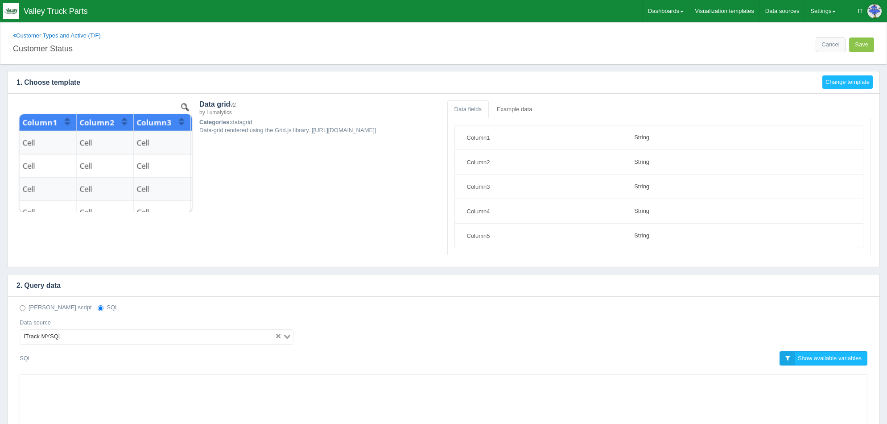
select select "string"
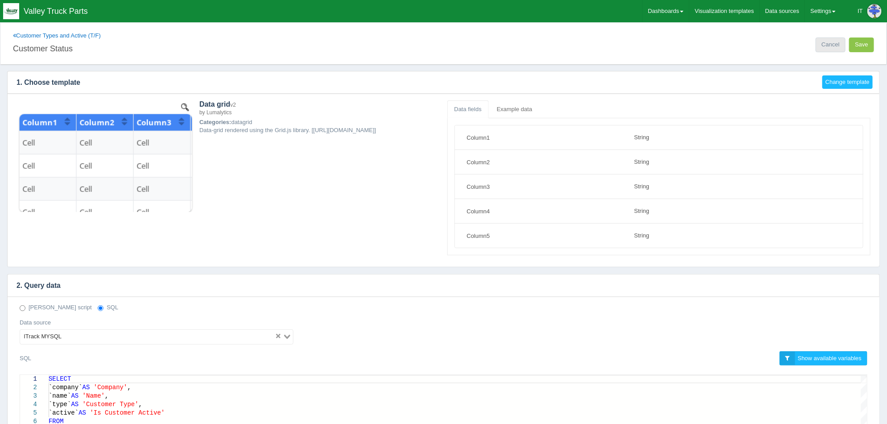
click at [836, 45] on link "Cancel" at bounding box center [830, 44] width 29 height 15
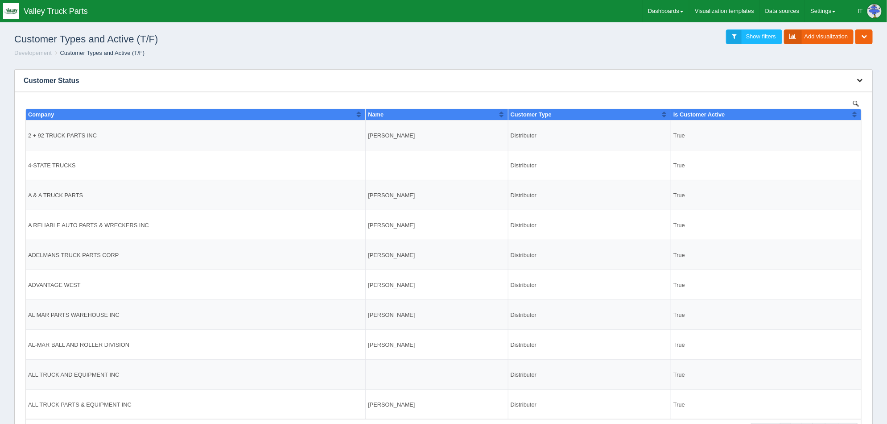
click at [862, 80] on icon "button" at bounding box center [860, 80] width 6 height 6
click at [836, 125] on link "Download CSV" at bounding box center [830, 127] width 71 height 13
click at [858, 82] on icon "button" at bounding box center [860, 80] width 6 height 6
click at [835, 90] on link "Edit chart" at bounding box center [830, 93] width 71 height 13
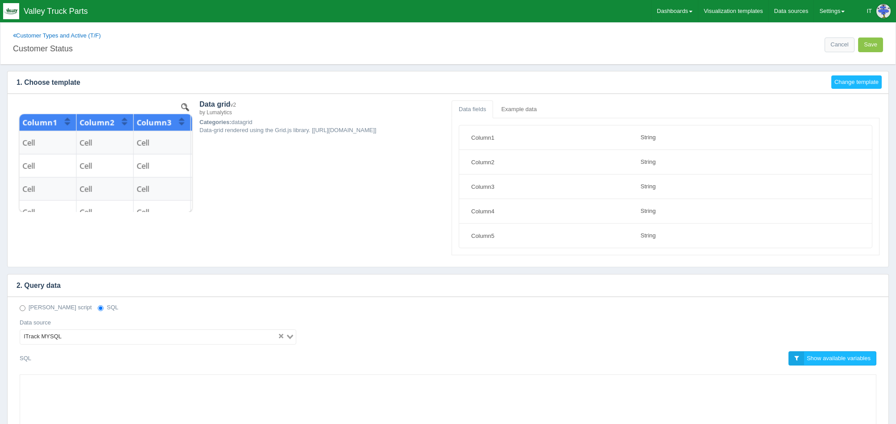
select select "string"
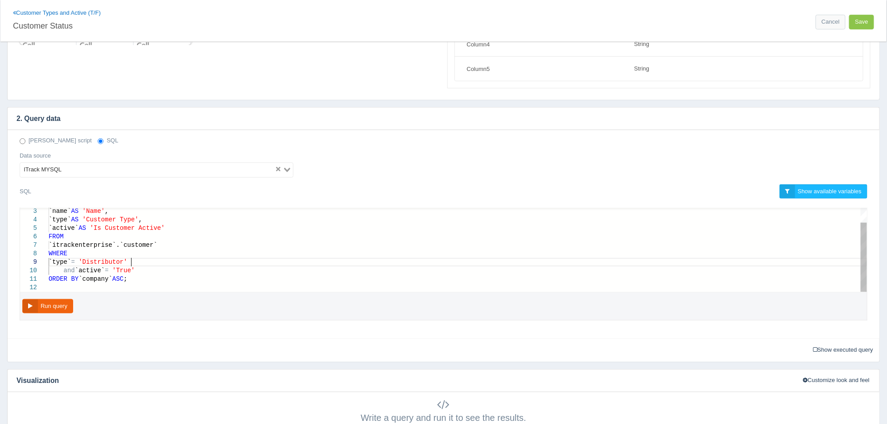
click at [127, 261] on span "'Distributor'" at bounding box center [103, 261] width 49 height 7
click at [108, 261] on span "'Dealer'" at bounding box center [94, 261] width 30 height 7
click at [60, 309] on button "Run query" at bounding box center [47, 306] width 51 height 15
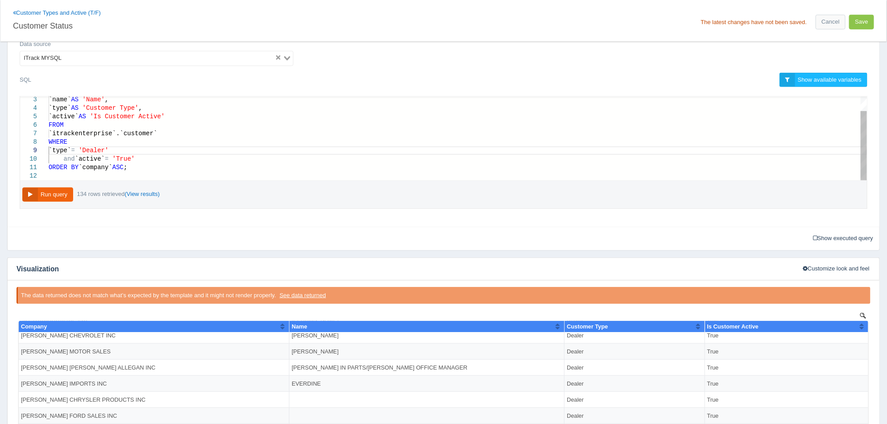
scroll to position [68, 68]
click at [63, 196] on button "Run query" at bounding box center [47, 194] width 51 height 15
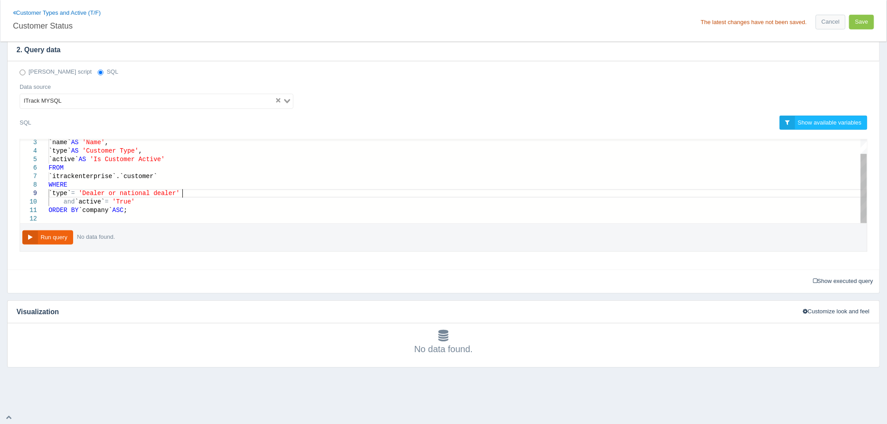
scroll to position [68, 133]
drag, startPoint x: 184, startPoint y: 195, endPoint x: 135, endPoint y: 195, distance: 49.1
click at [273, 195] on div "`type` IN ( 'Dealer' , 'national dealer' )" at bounding box center [458, 193] width 819 height 8
type textarea "SELECT `company` AS 'Company', `name` AS 'Name', `type` AS 'Customer Type', `ac…"
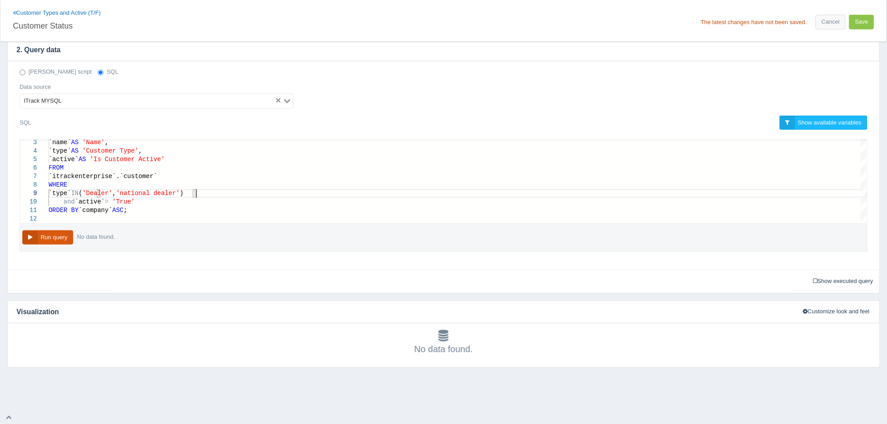
click at [68, 235] on button "Run query" at bounding box center [47, 237] width 51 height 15
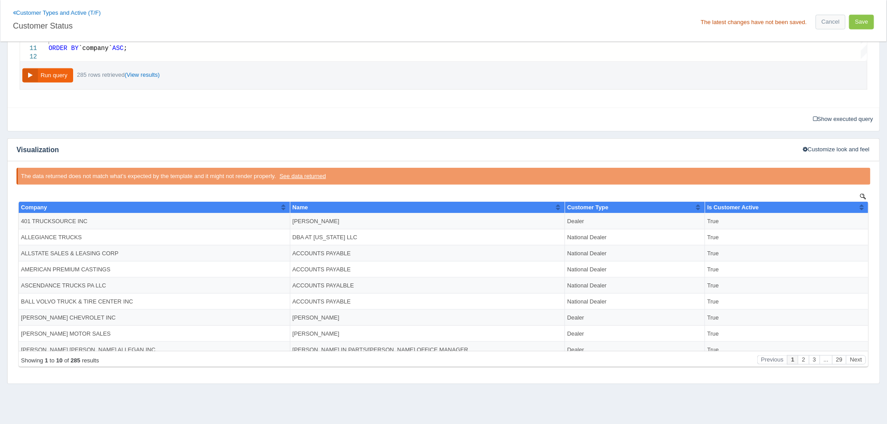
scroll to position [403, 0]
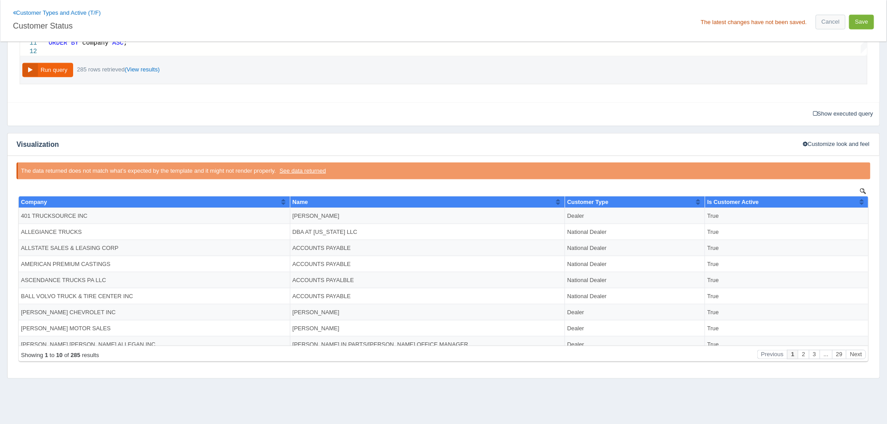
click at [860, 24] on button "Save" at bounding box center [861, 22] width 25 height 15
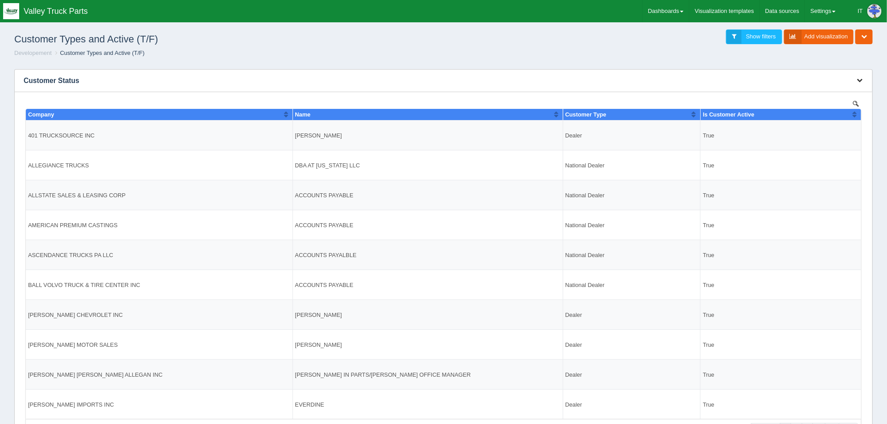
click at [858, 82] on icon "button" at bounding box center [860, 80] width 6 height 6
click at [841, 126] on link "Download CSV" at bounding box center [830, 127] width 71 height 13
click at [522, 41] on div "Customer Types and Active (T/F) Show filters Add visualization Edit dashboard C…" at bounding box center [443, 37] width 873 height 24
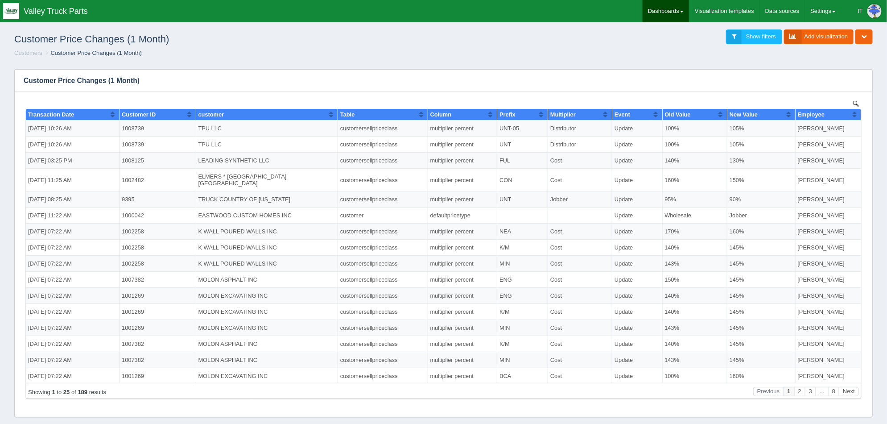
click at [679, 9] on link "Dashboards" at bounding box center [666, 11] width 46 height 22
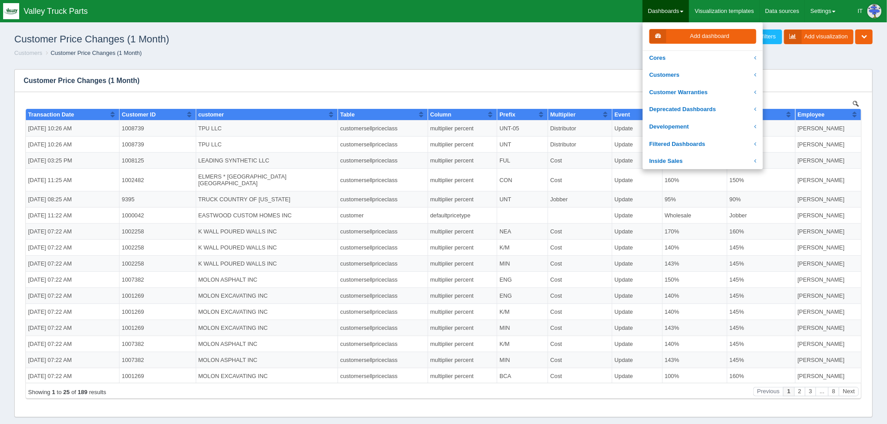
scroll to position [55, 0]
click at [691, 104] on link "Developement" at bounding box center [703, 107] width 120 height 17
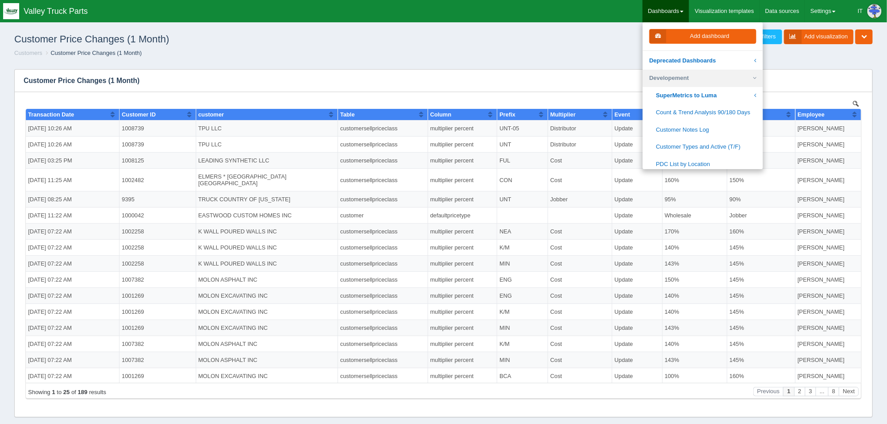
scroll to position [111, 0]
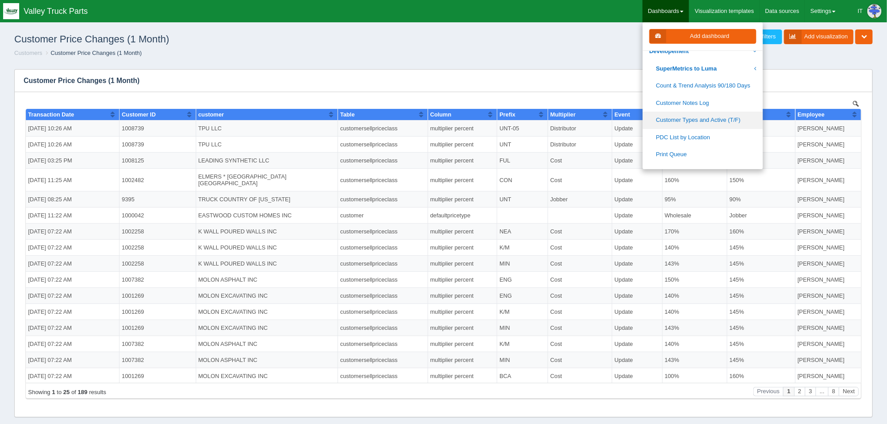
click at [717, 117] on link "Customer Types and Active (T/F)" at bounding box center [703, 120] width 120 height 17
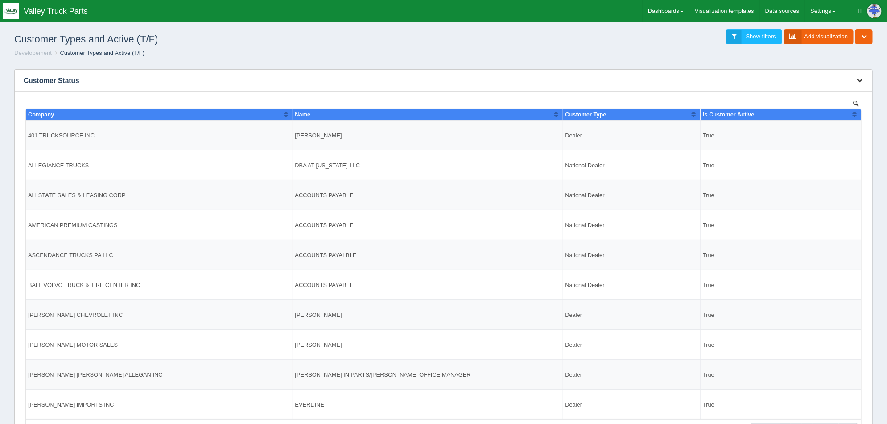
click at [860, 80] on icon "button" at bounding box center [860, 80] width 6 height 6
click at [734, 88] on h3 "Customer Status" at bounding box center [430, 81] width 831 height 22
click at [861, 83] on button "button" at bounding box center [860, 81] width 12 height 14
click at [827, 91] on link "Edit chart" at bounding box center [830, 93] width 71 height 13
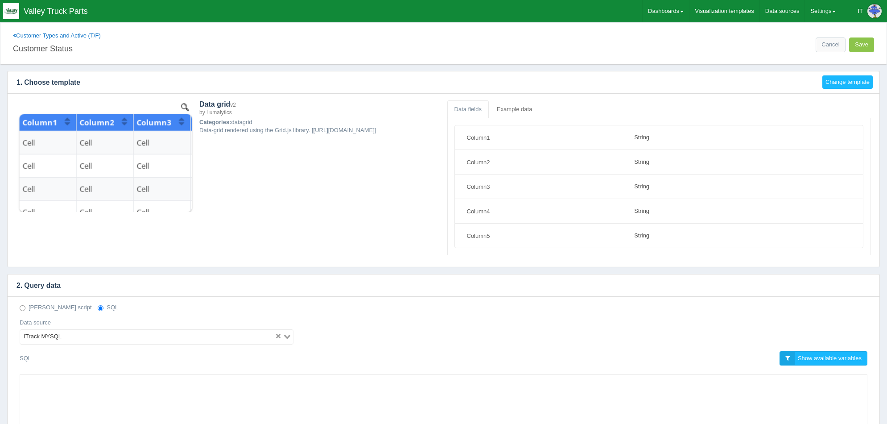
select select "string"
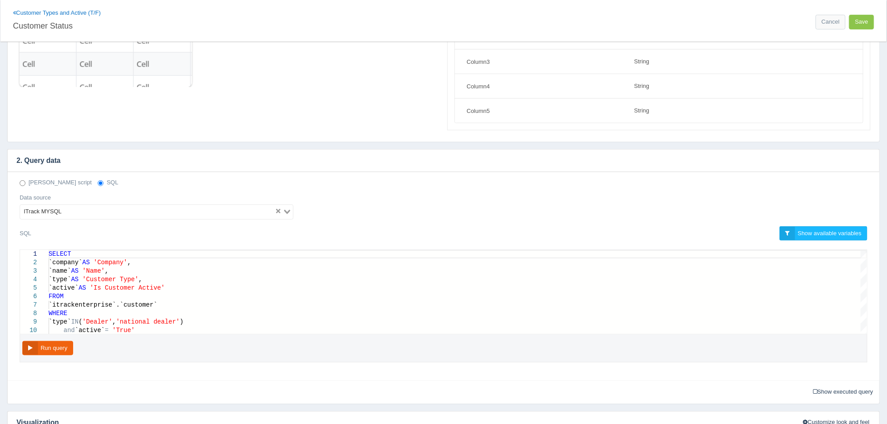
scroll to position [167, 0]
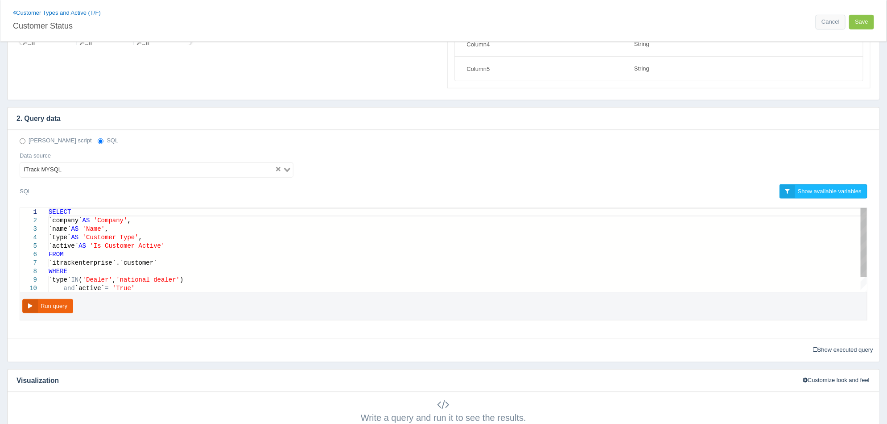
click at [181, 228] on div "`name` AS 'Name' ," at bounding box center [458, 229] width 819 height 8
click at [156, 229] on div "`name` AS 'Name' ," at bounding box center [458, 229] width 819 height 8
click at [134, 236] on div "`city` AS 'City'" at bounding box center [458, 237] width 819 height 8
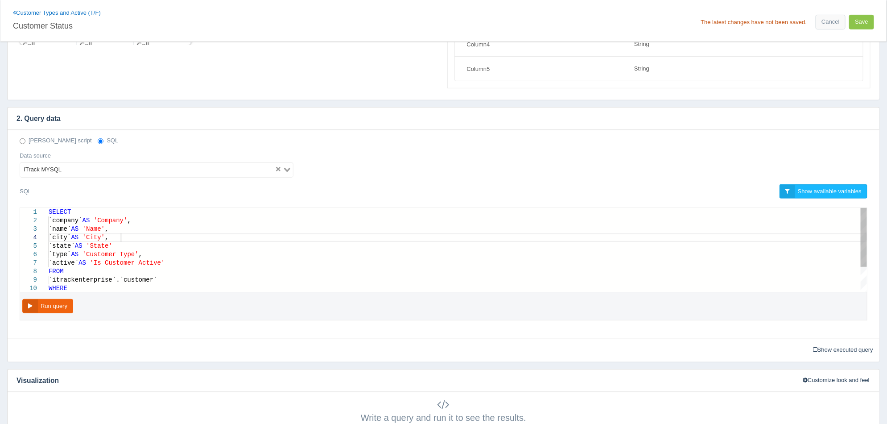
scroll to position [33, 71]
click at [141, 246] on div "`state` AS 'State'" at bounding box center [458, 246] width 819 height 8
type textarea "SELECT `company` AS 'Company', `name` AS 'Name', `city` AS 'City', `state` AS '…"
click at [69, 299] on button "Run query" at bounding box center [47, 306] width 51 height 15
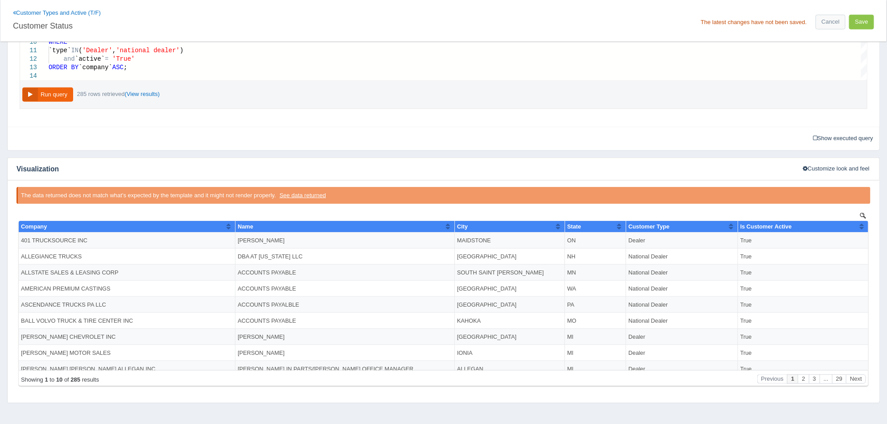
scroll to position [390, 0]
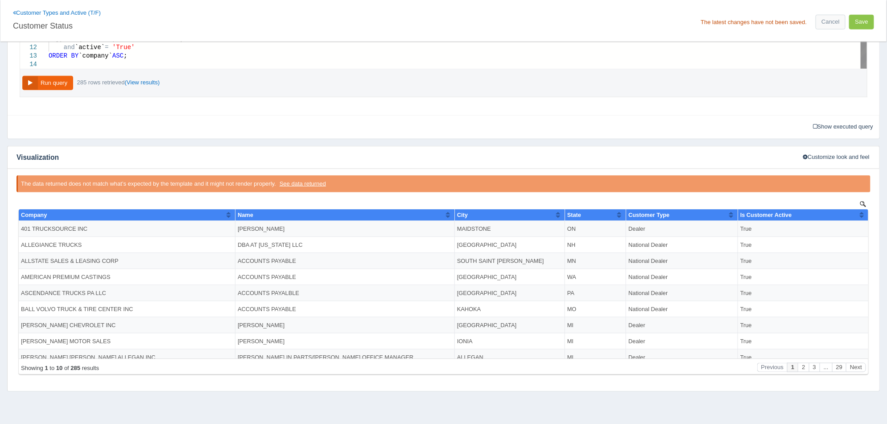
drag, startPoint x: 870, startPoint y: 24, endPoint x: 863, endPoint y: 53, distance: 30.2
click at [863, 53] on div "Customer Types and Active (T/F) Customer Status The latest changes have not bee…" at bounding box center [443, 12] width 873 height 758
click at [869, 26] on button "Save" at bounding box center [861, 22] width 25 height 15
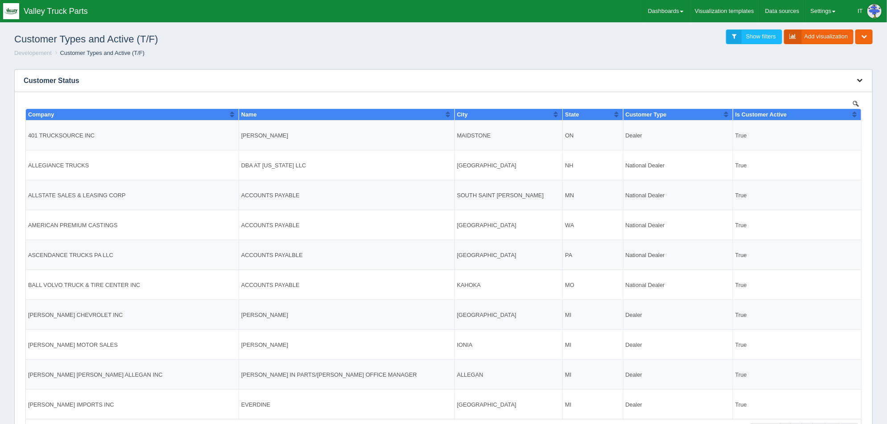
click at [857, 80] on button "button" at bounding box center [860, 81] width 12 height 14
click at [842, 125] on link "Download CSV" at bounding box center [830, 127] width 71 height 13
click at [860, 81] on icon "button" at bounding box center [860, 80] width 6 height 6
click at [846, 90] on link "Edit chart" at bounding box center [830, 93] width 71 height 13
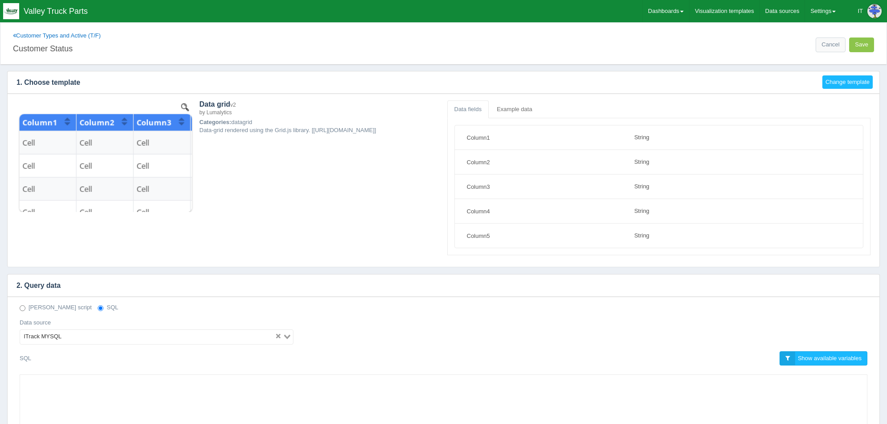
select select "string"
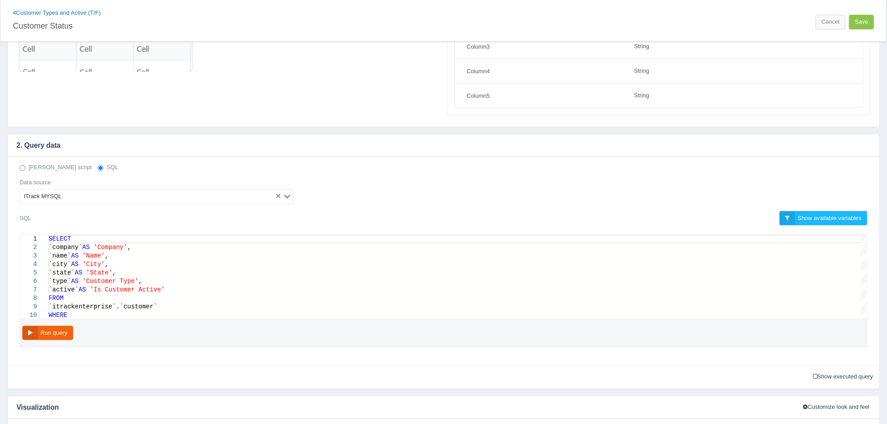
scroll to position [167, 0]
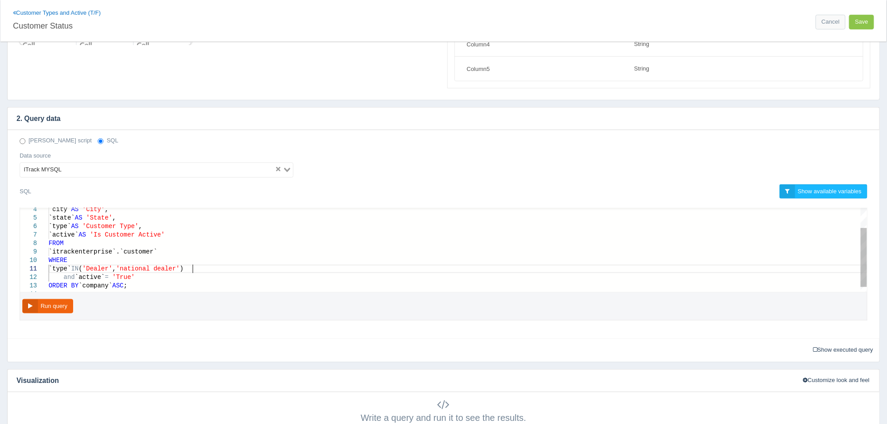
click at [180, 268] on span "'national dealer'" at bounding box center [148, 268] width 64 height 7
type textarea "`type` IN ('Dealer', 'national dealer', 'MISC') and `active` = 'True' ORDER BY …"
click at [66, 307] on button "Run query" at bounding box center [47, 306] width 51 height 15
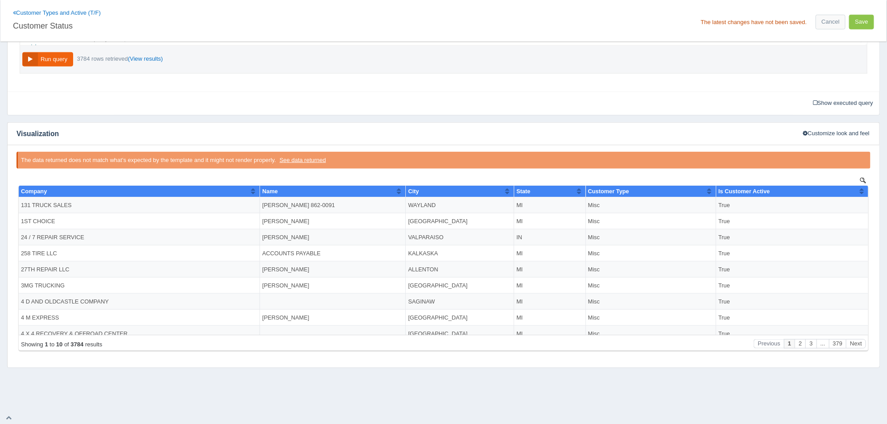
scroll to position [246, 0]
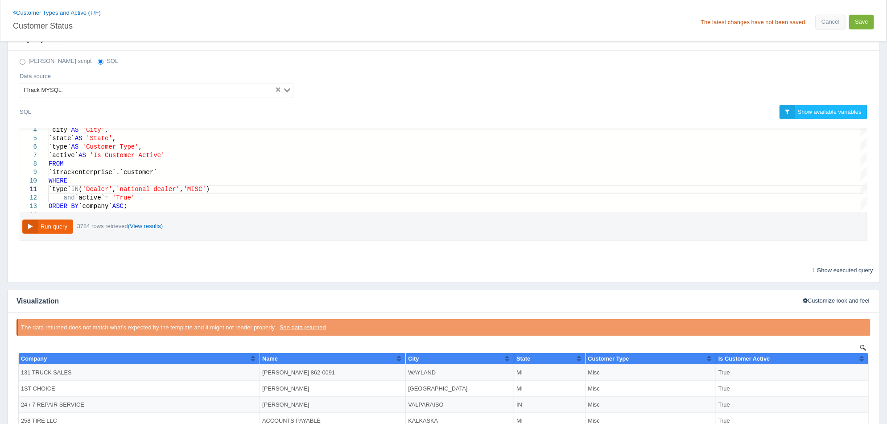
click at [866, 25] on button "Save" at bounding box center [861, 22] width 25 height 15
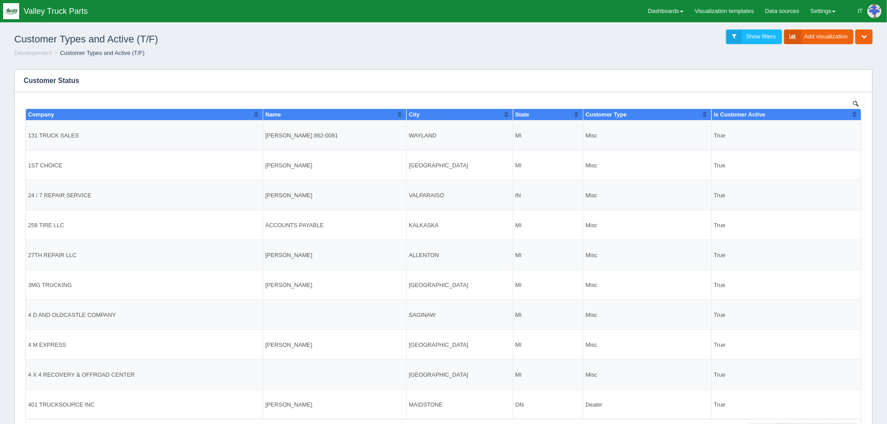
click at [791, 66] on div "Add filter Date Date range Sql dropdown [PERSON_NAME] dropdown Static dropdown …" at bounding box center [443, 257] width 873 height 391
click at [864, 79] on button "button" at bounding box center [860, 81] width 12 height 14
click at [845, 128] on link "Download CSV" at bounding box center [830, 127] width 71 height 13
click at [539, 54] on ol "Developement Customer Types and Active (T/F)" at bounding box center [443, 53] width 873 height 8
